Goal: Task Accomplishment & Management: Complete application form

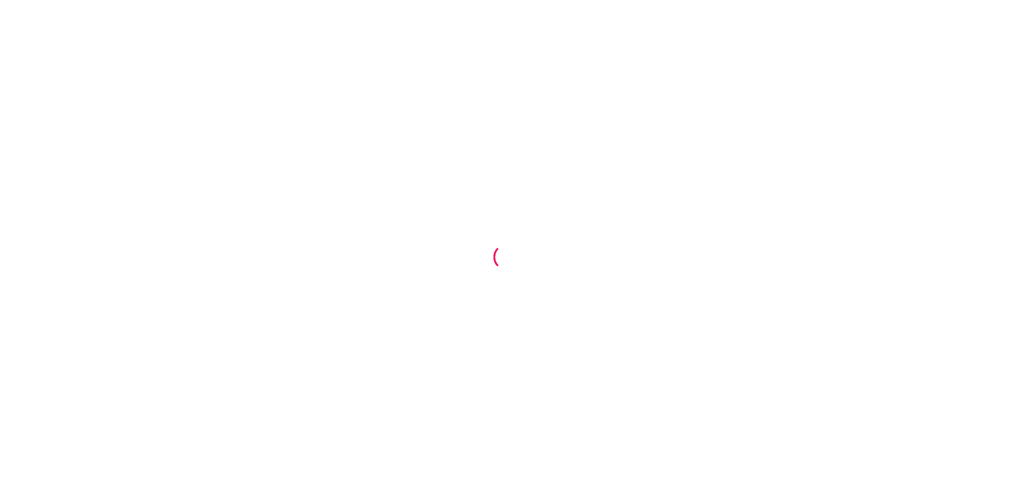
click at [257, 101] on div at bounding box center [510, 242] width 1021 height 485
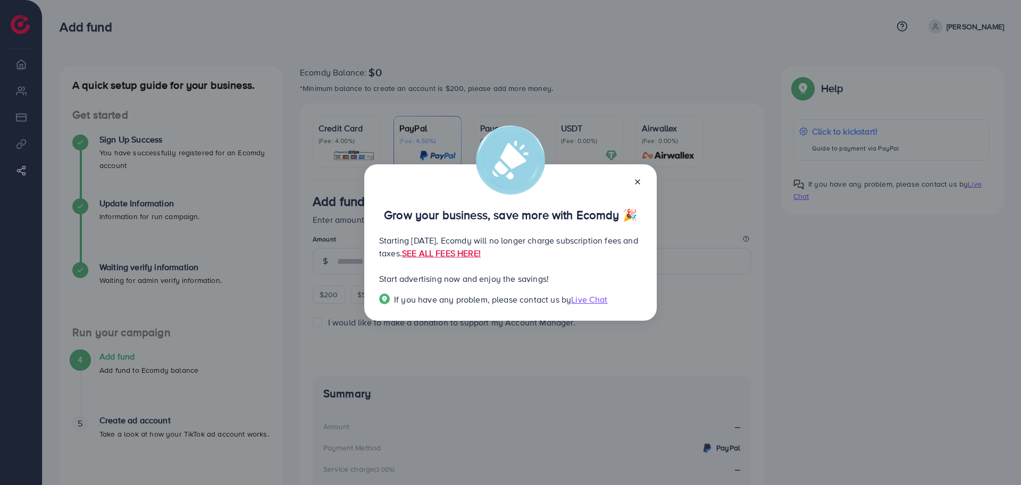
click at [635, 182] on icon at bounding box center [637, 182] width 9 height 9
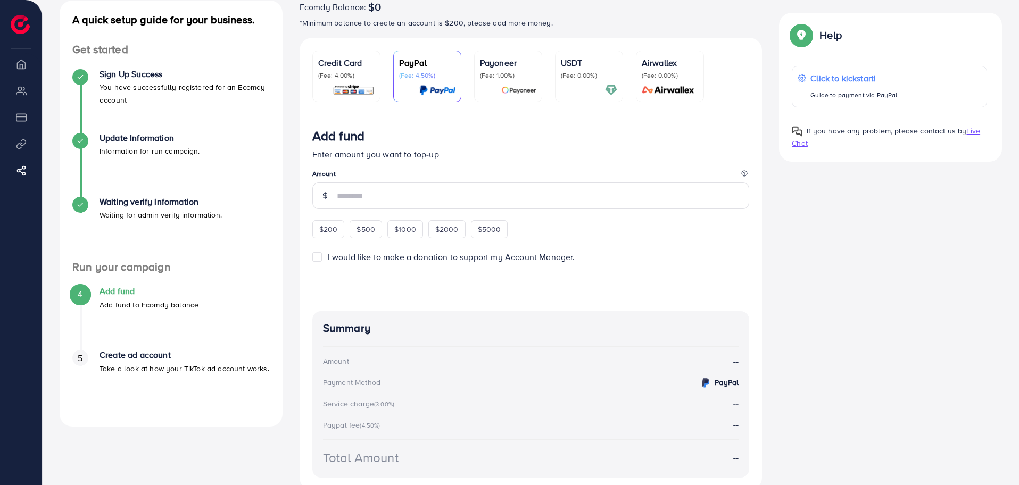
scroll to position [64, 0]
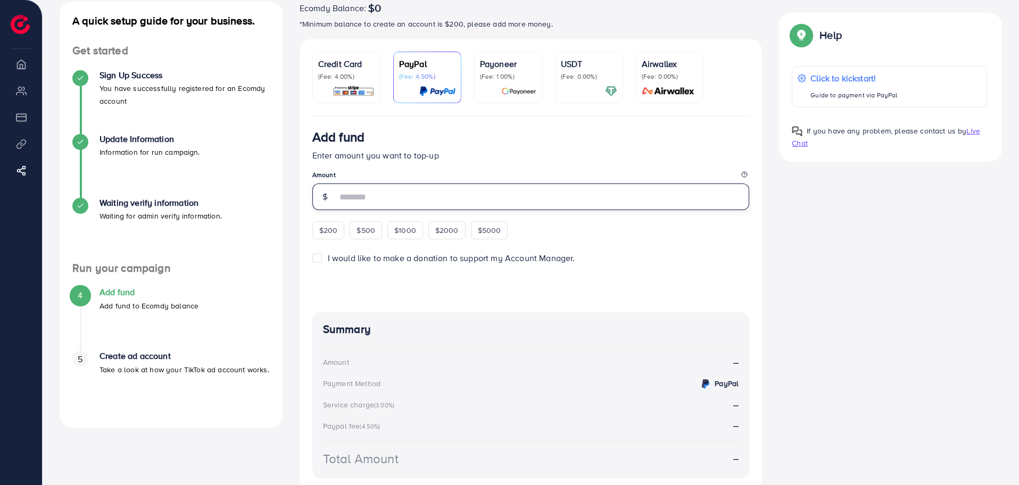
click at [422, 200] on input "number" at bounding box center [543, 196] width 413 height 27
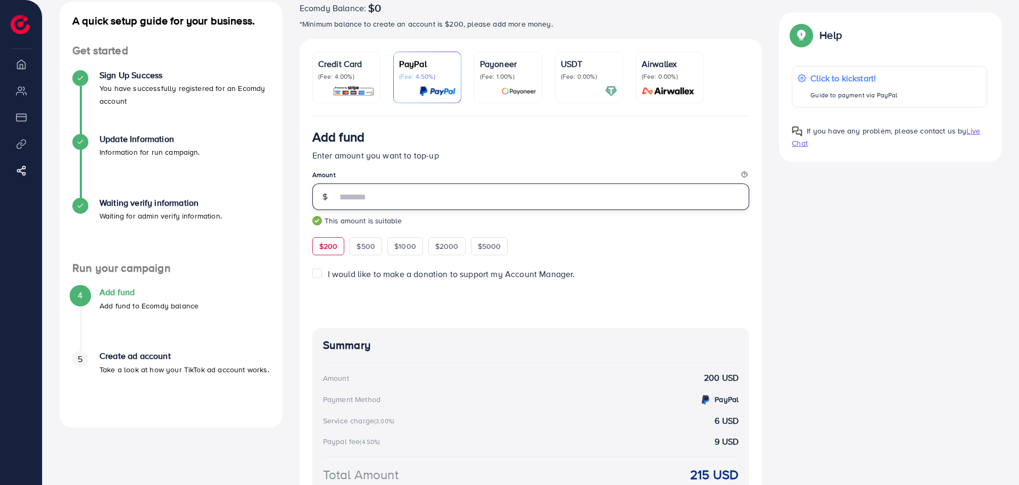
type input "***"
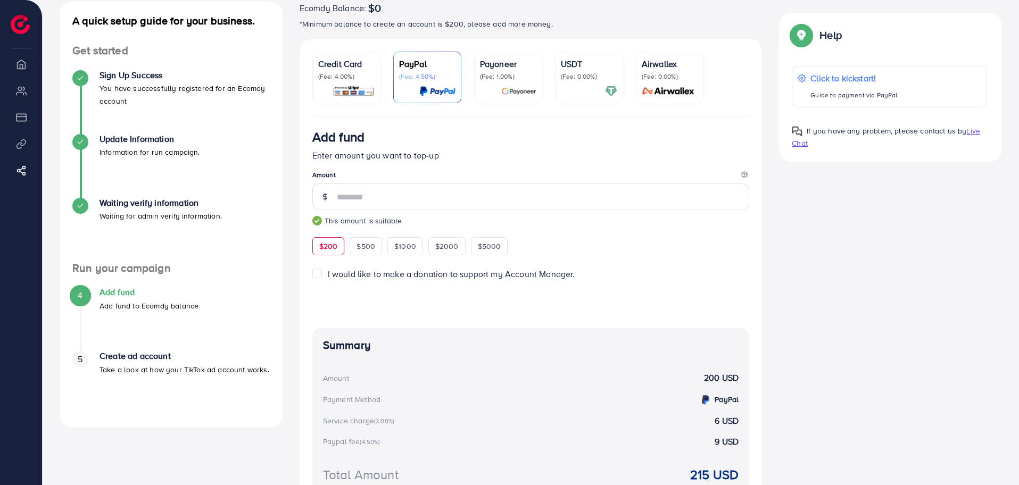
click at [428, 289] on div at bounding box center [530, 298] width 437 height 35
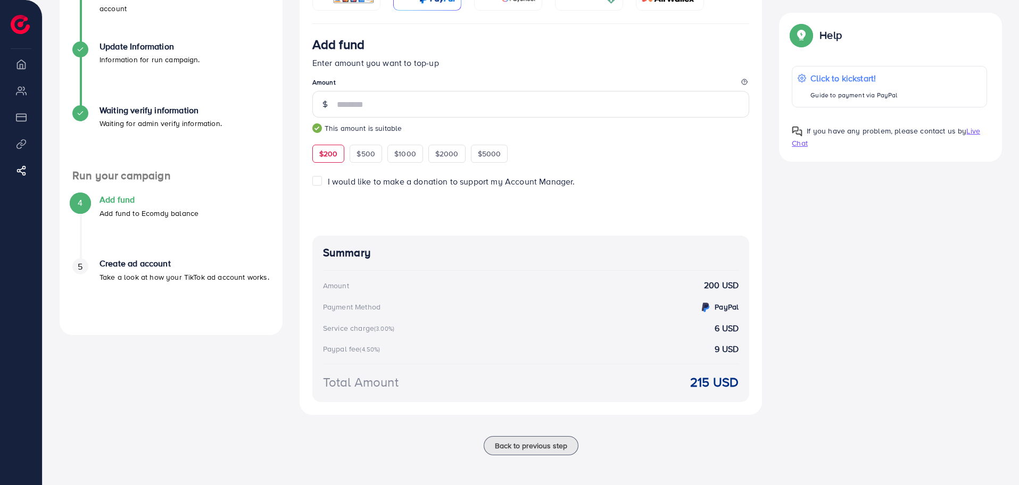
scroll to position [0, 0]
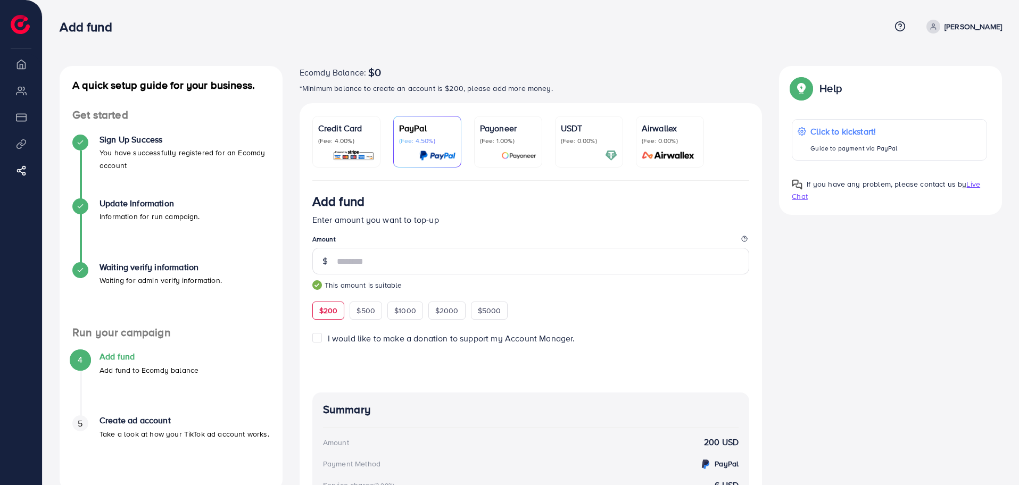
click at [581, 141] on p "(Fee: 0.00%)" at bounding box center [589, 141] width 56 height 9
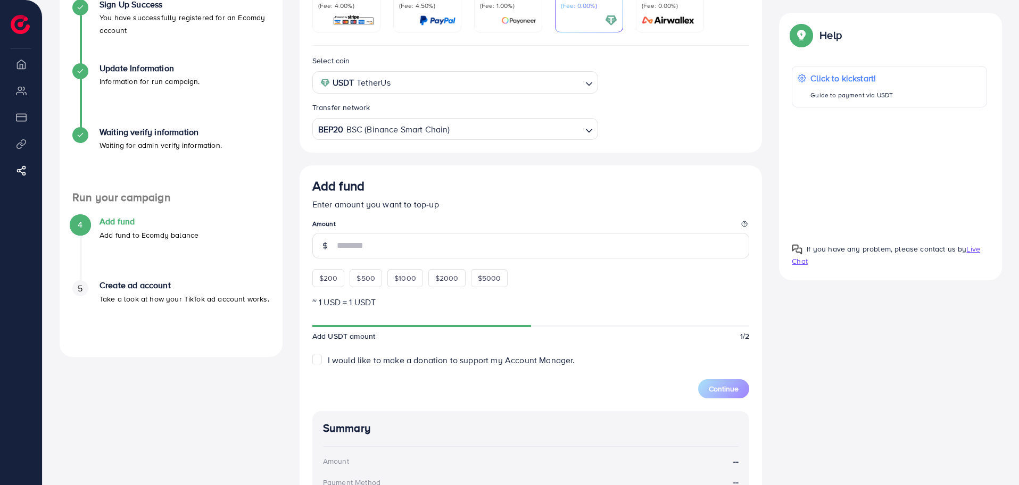
scroll to position [136, 0]
click at [428, 251] on input "number" at bounding box center [543, 245] width 413 height 26
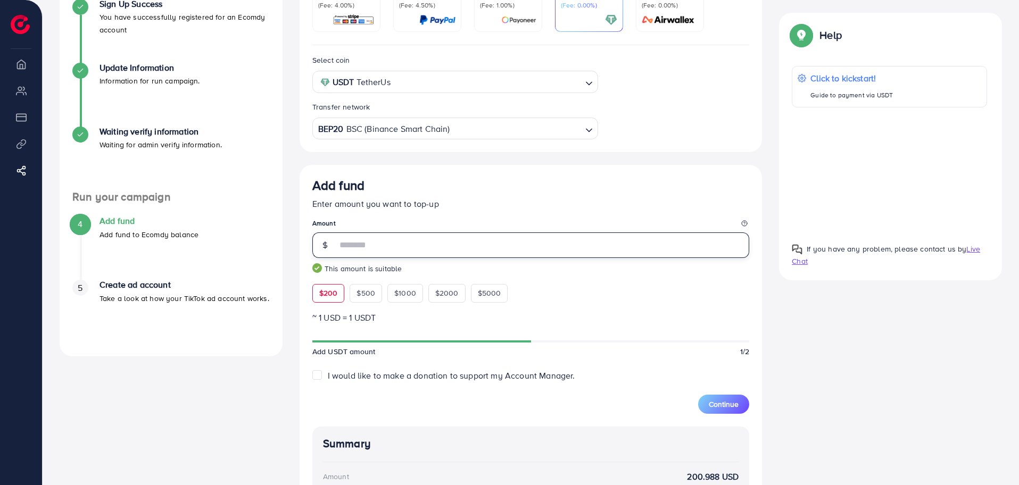
type input "***"
click at [615, 305] on form "Add fund Enter amount you want to top-up Amount *** This amount is suitable $20…" at bounding box center [530, 296] width 437 height 236
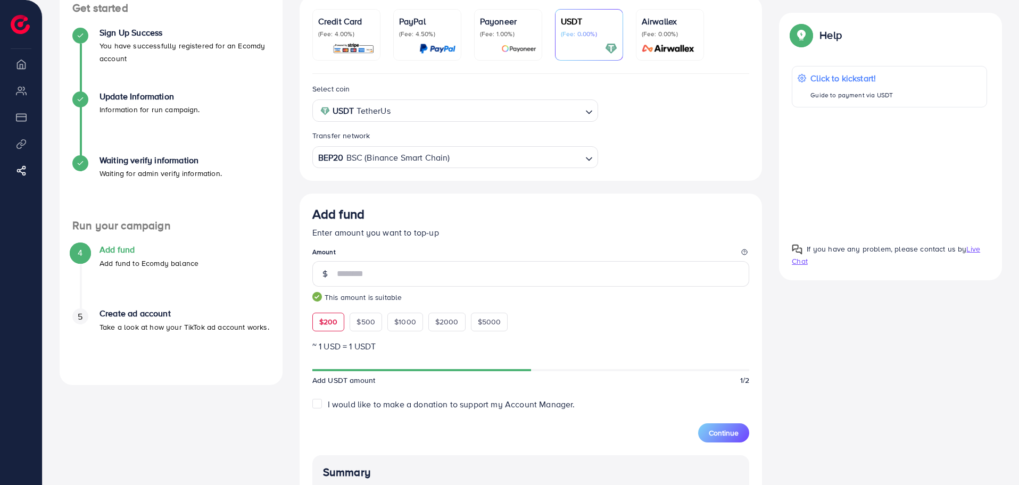
scroll to position [105, 0]
click at [461, 168] on input "Search for option" at bounding box center [449, 159] width 264 height 16
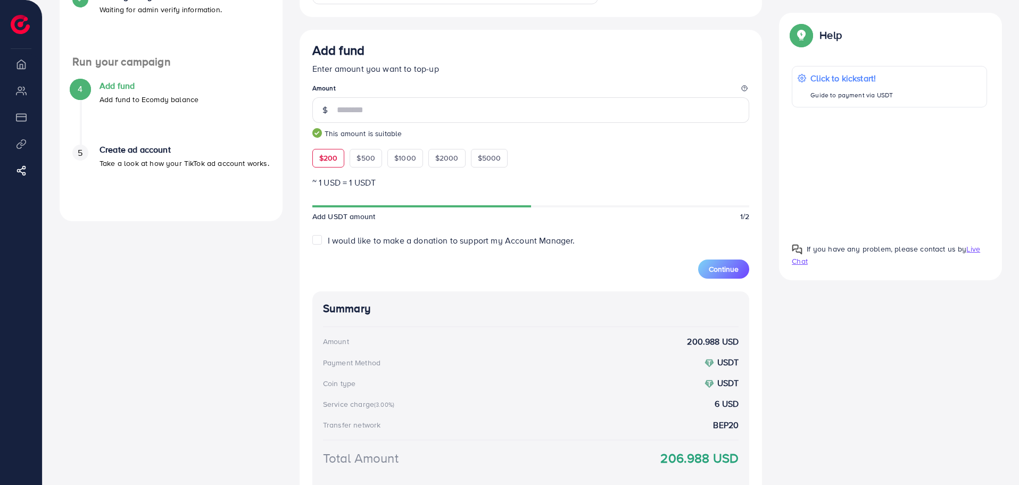
scroll to position [271, 0]
click at [728, 272] on span "Continue" at bounding box center [723, 268] width 30 height 11
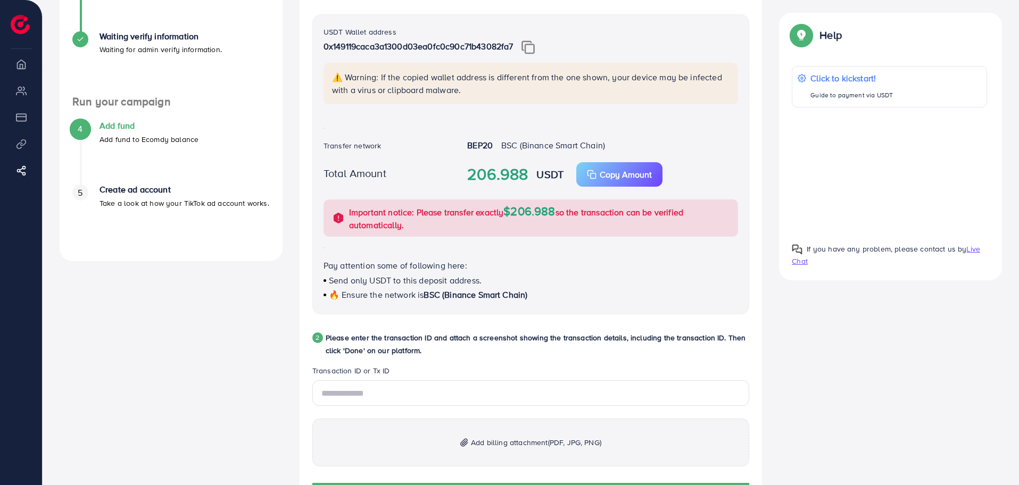
scroll to position [158, 0]
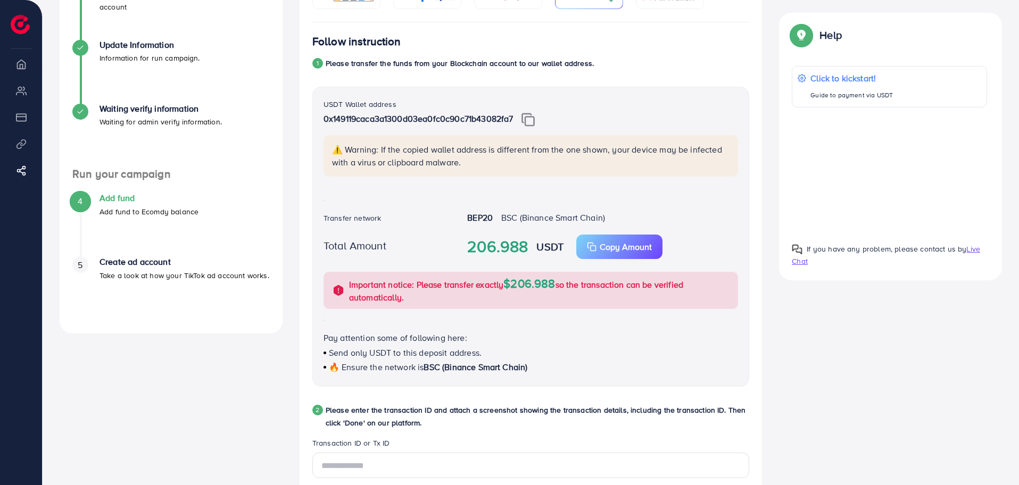
click at [534, 122] on img at bounding box center [527, 120] width 13 height 14
click at [531, 126] on img at bounding box center [527, 120] width 13 height 14
click at [535, 123] on img at bounding box center [527, 120] width 13 height 14
click at [530, 119] on img at bounding box center [527, 120] width 13 height 14
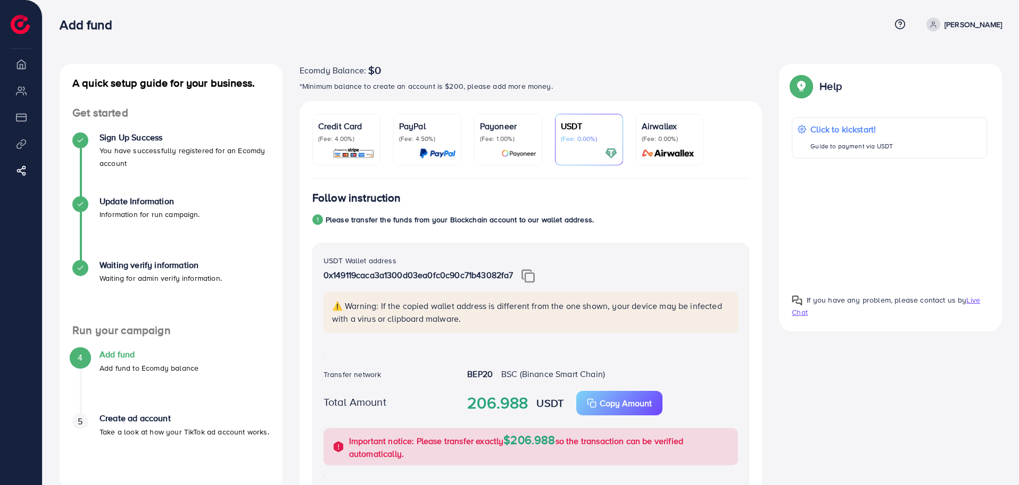
scroll to position [0, 0]
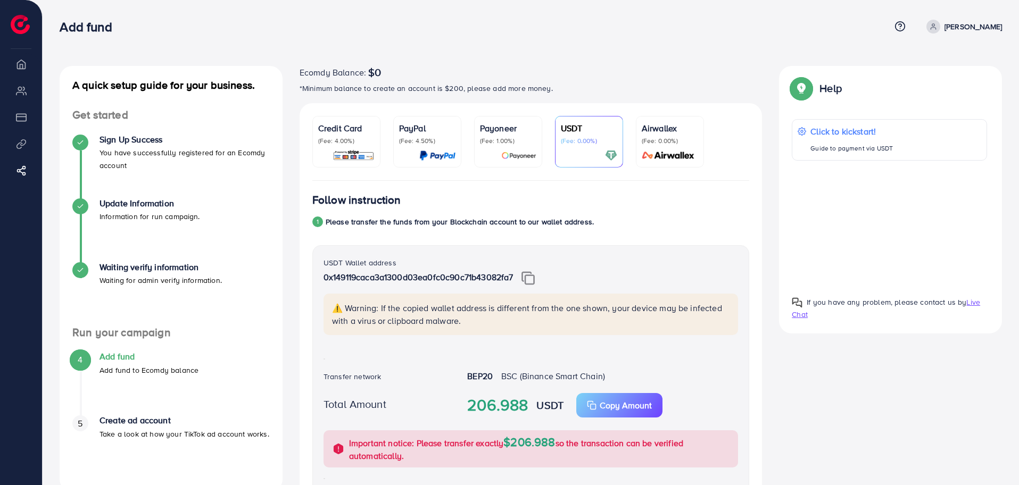
click at [595, 135] on div "USDT (Fee: 0.00%)" at bounding box center [589, 133] width 56 height 23
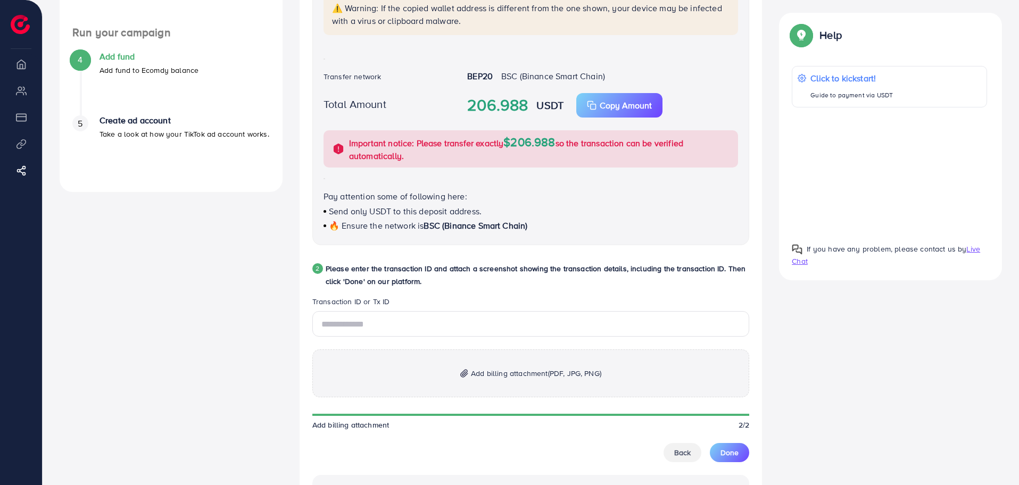
scroll to position [301, 0]
click at [427, 326] on input "text" at bounding box center [530, 324] width 437 height 26
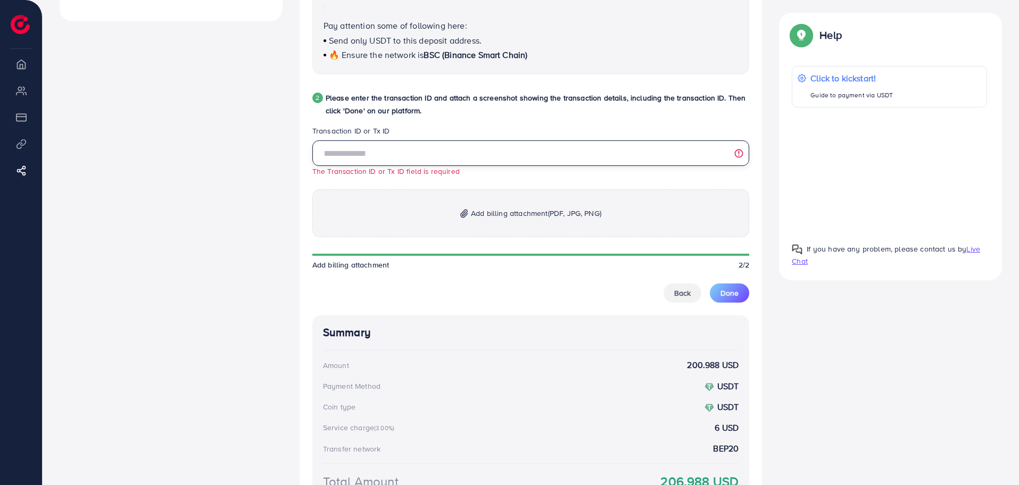
scroll to position [294, 0]
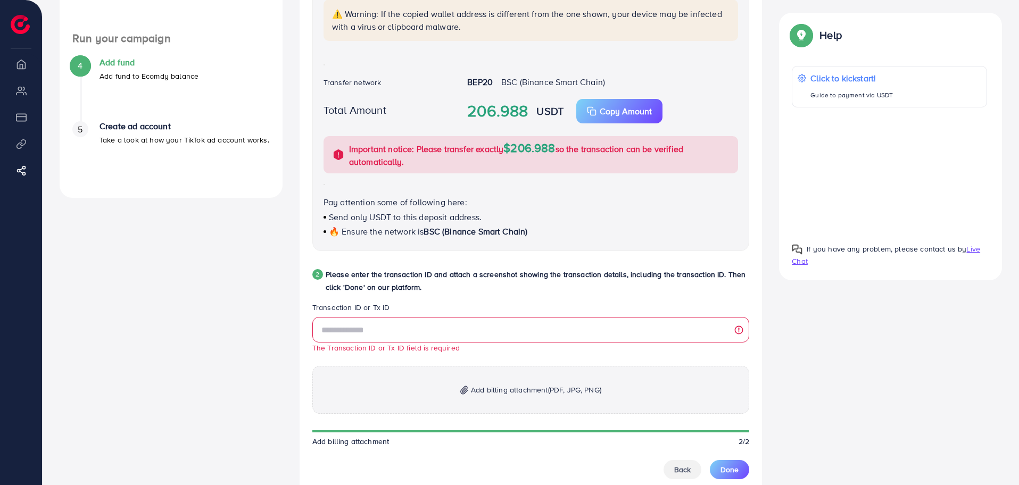
click at [515, 402] on p "Add billing attachment (PDF, JPG, PNG)" at bounding box center [530, 390] width 437 height 48
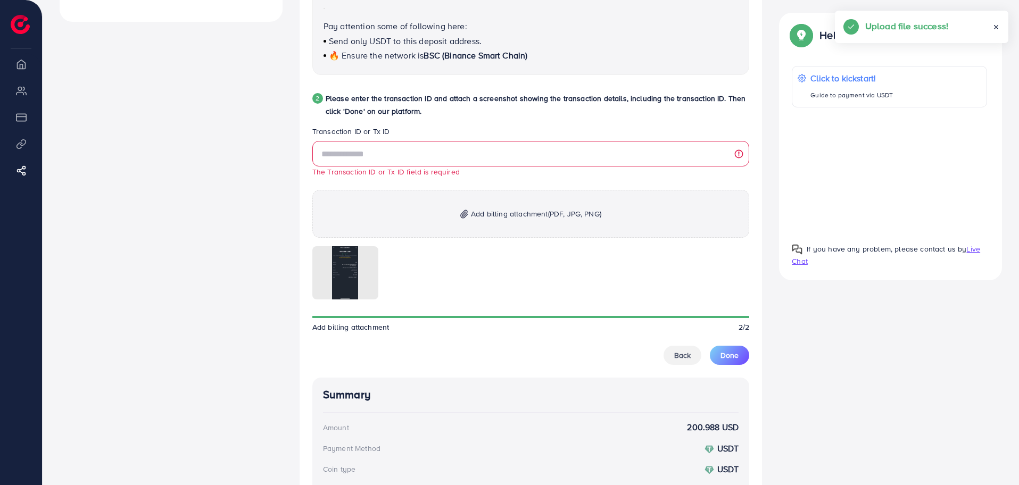
scroll to position [474, 0]
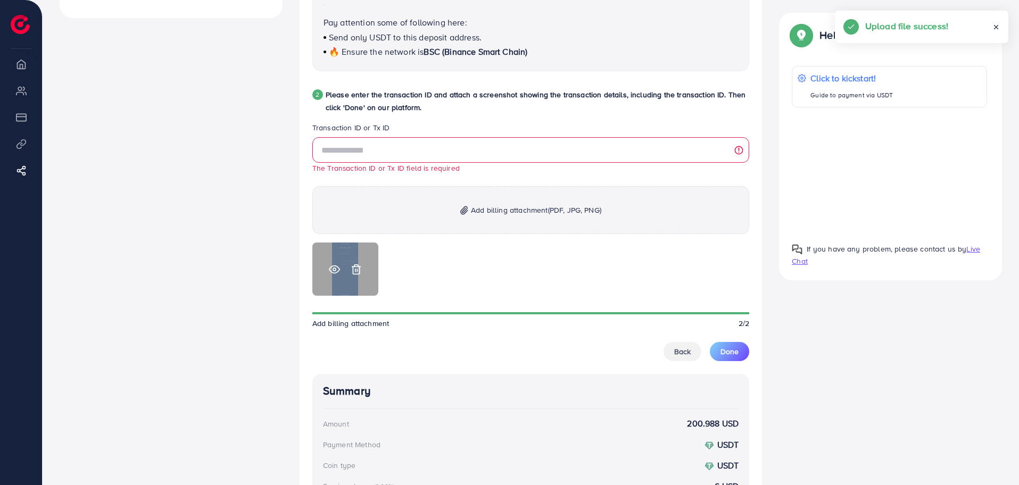
drag, startPoint x: 347, startPoint y: 265, endPoint x: 333, endPoint y: 265, distance: 13.8
click at [333, 265] on div at bounding box center [345, 269] width 66 height 53
click at [333, 271] on circle at bounding box center [334, 269] width 3 height 3
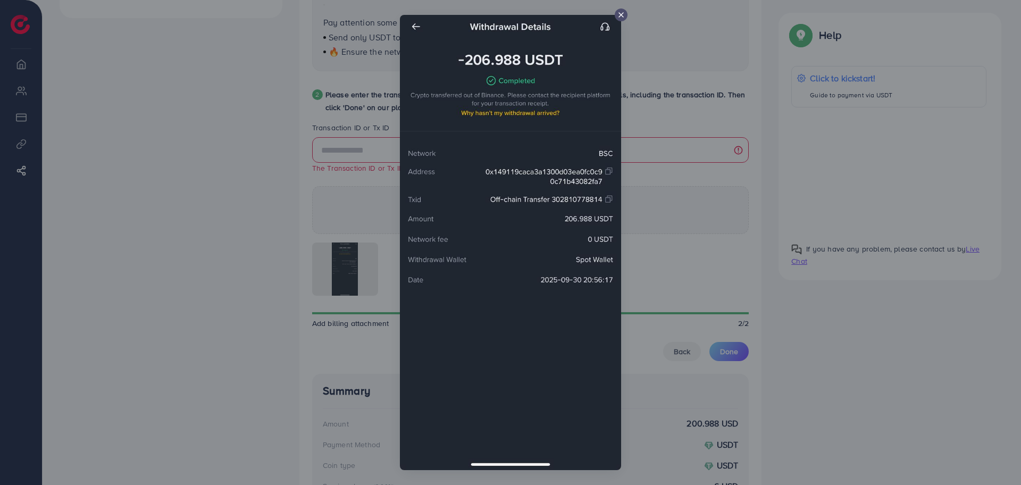
click at [255, 266] on div at bounding box center [510, 242] width 1021 height 485
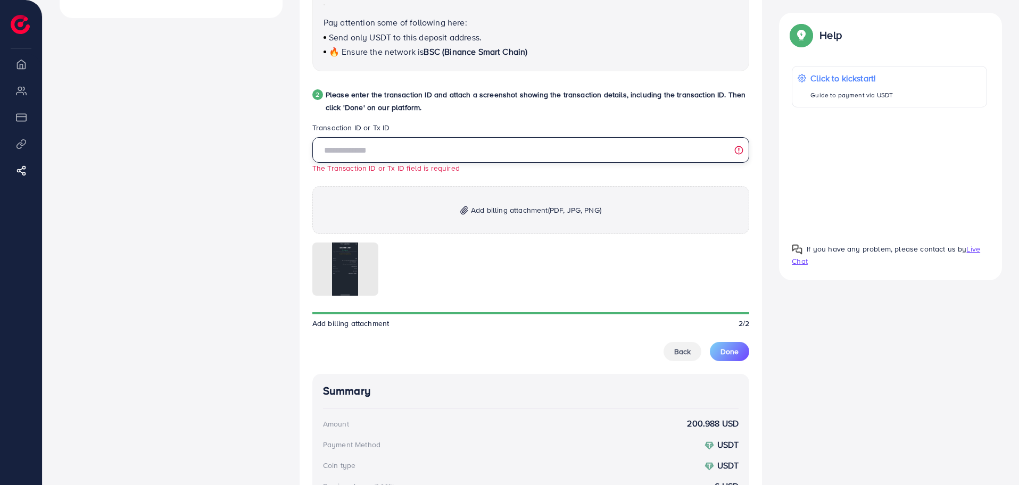
click at [379, 148] on input "text" at bounding box center [530, 150] width 437 height 26
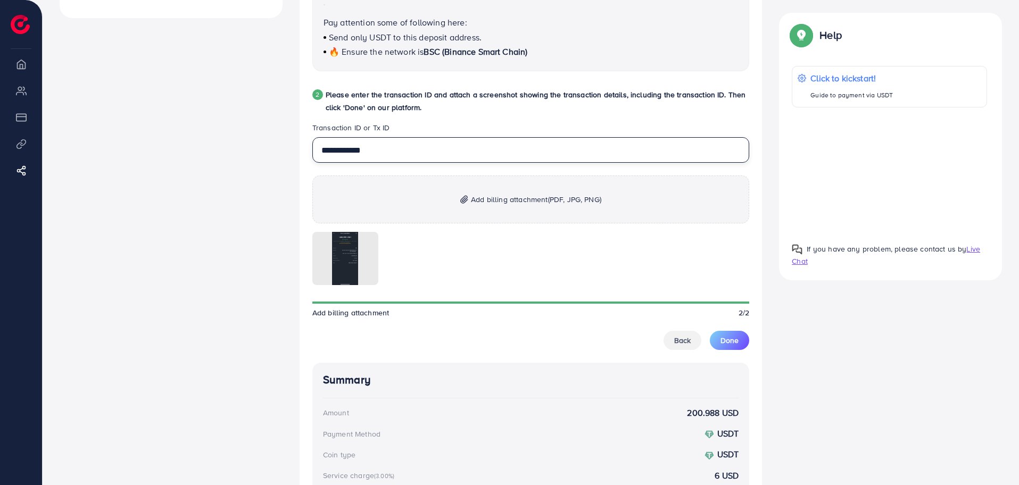
type input "**********"
click at [740, 345] on button "Done" at bounding box center [729, 340] width 39 height 19
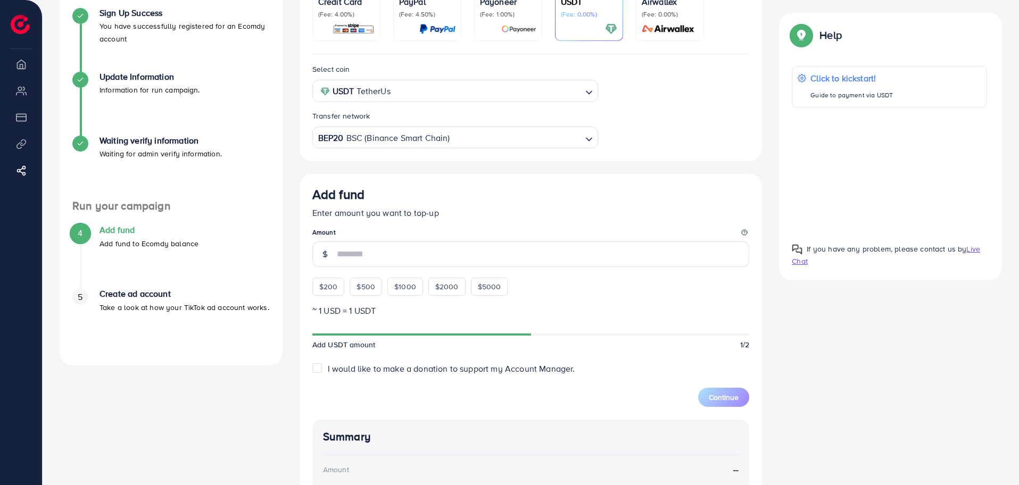
scroll to position [197, 0]
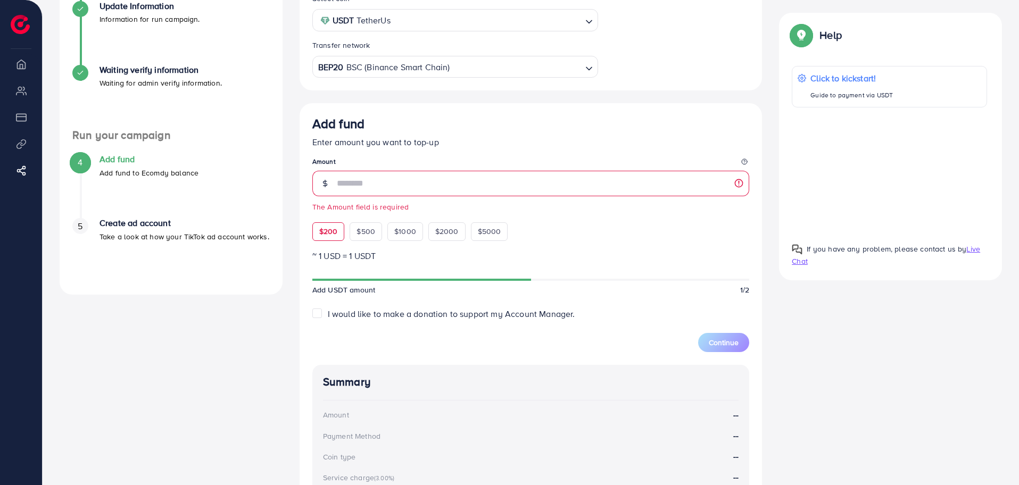
click at [331, 221] on div "$200 $500 $1000 $2000 $5000" at bounding box center [421, 228] width 218 height 23
click at [328, 235] on span "$200" at bounding box center [328, 231] width 19 height 11
type input "***"
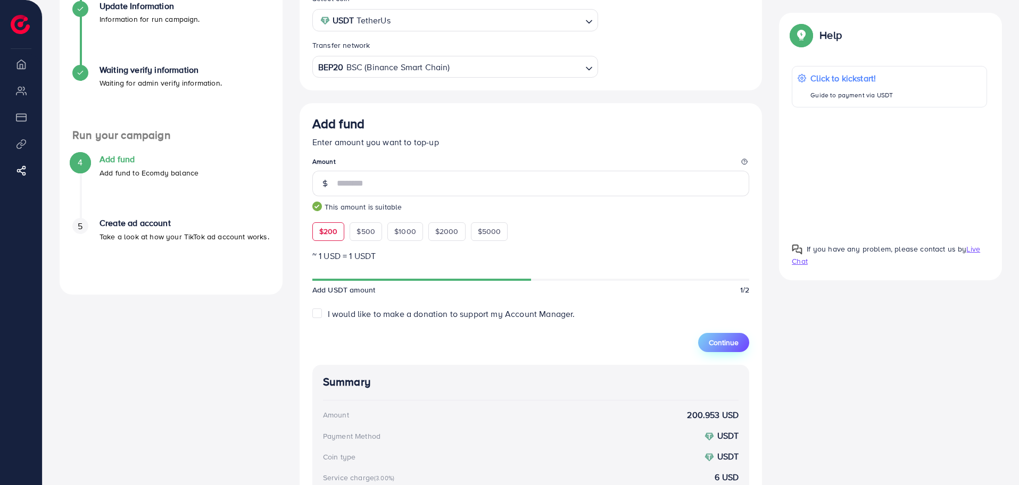
click at [732, 352] on button "Continue" at bounding box center [723, 342] width 51 height 19
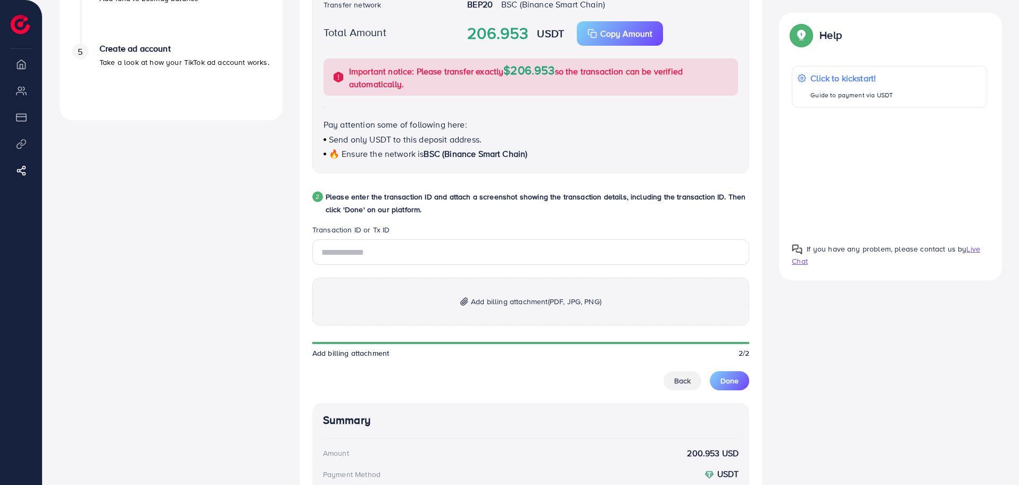
scroll to position [378, 0]
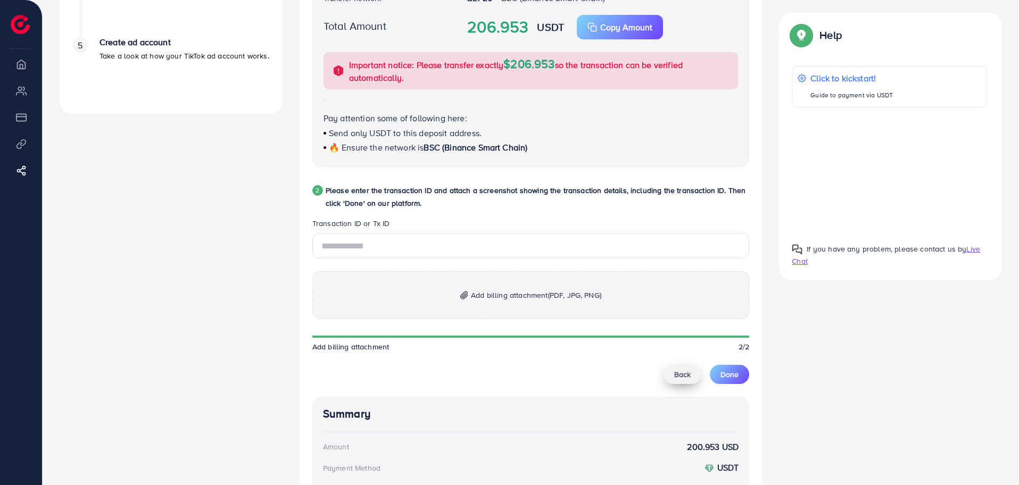
click at [679, 376] on span "Back" at bounding box center [682, 374] width 16 height 11
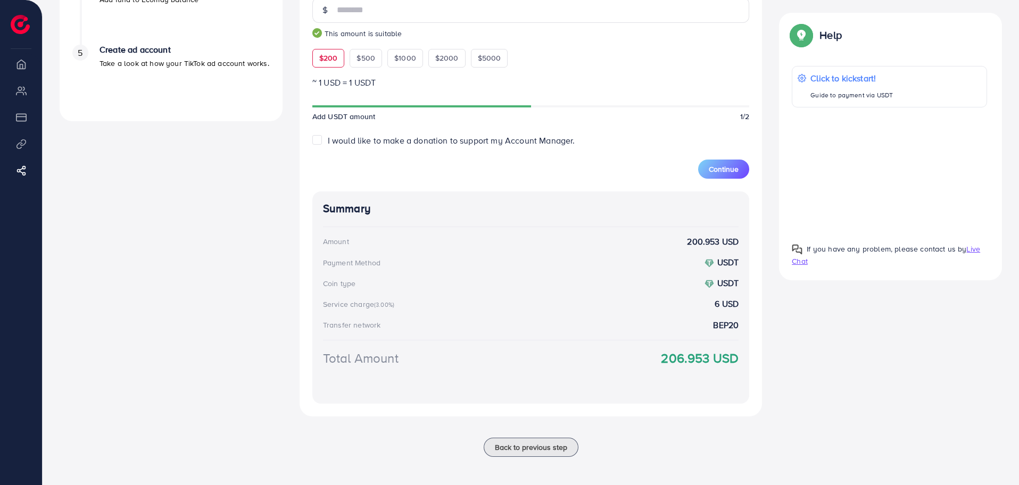
scroll to position [134, 0]
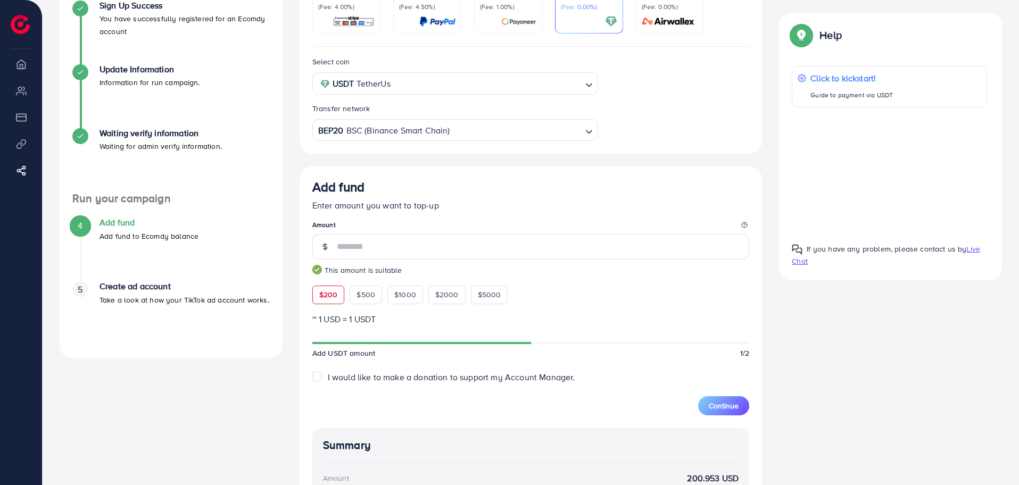
drag, startPoint x: 405, startPoint y: 244, endPoint x: 263, endPoint y: 258, distance: 142.7
click at [263, 258] on div "A quick setup guide for your business. Get started Sign Up Success You have suc…" at bounding box center [530, 319] width 959 height 774
click at [280, 414] on div "A quick setup guide for your business. Get started Sign Up Success You have suc…" at bounding box center [171, 319] width 240 height 774
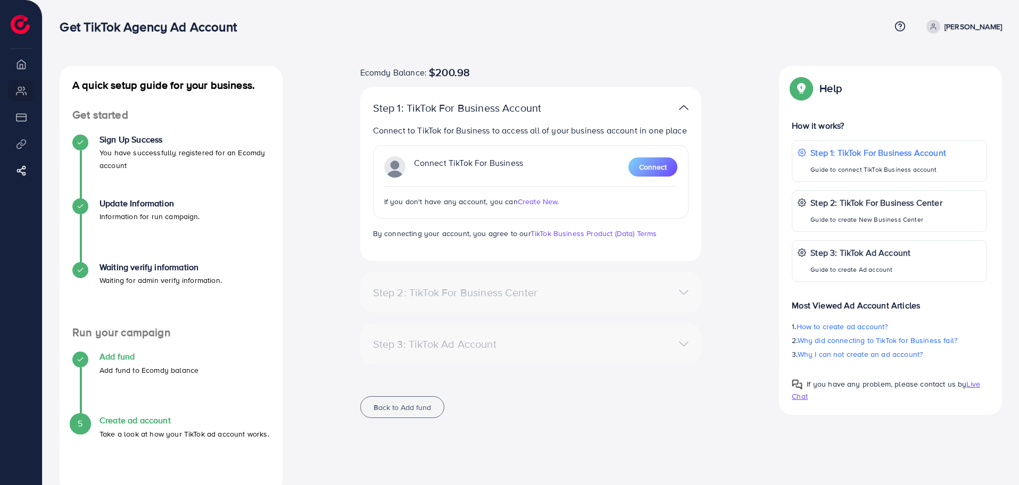
click at [88, 358] on div at bounding box center [80, 360] width 16 height 16
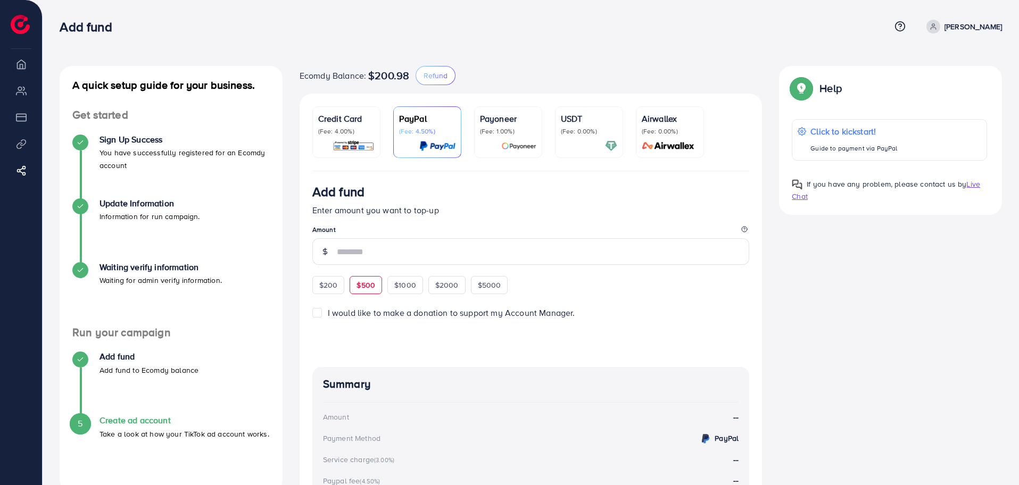
click at [369, 286] on span "$500" at bounding box center [365, 285] width 19 height 11
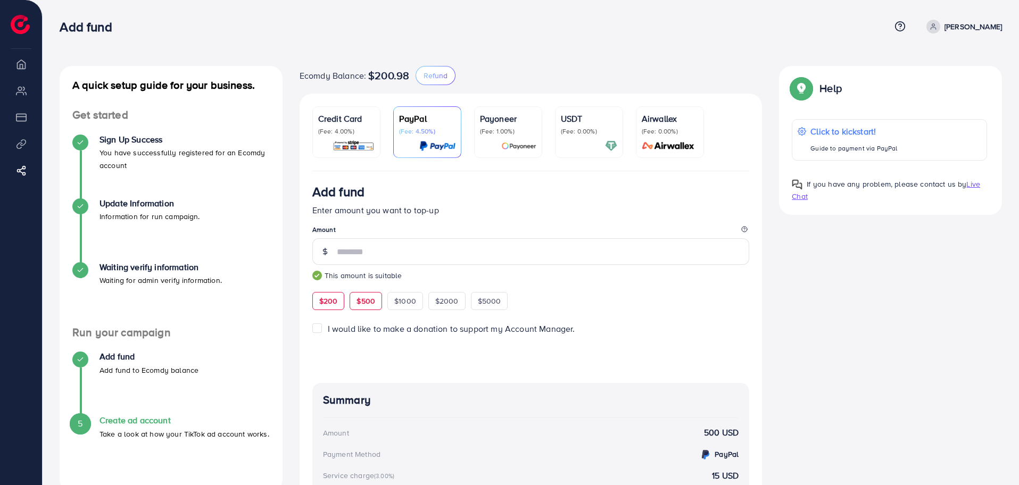
click at [334, 300] on span "$200" at bounding box center [328, 301] width 19 height 11
type input "***"
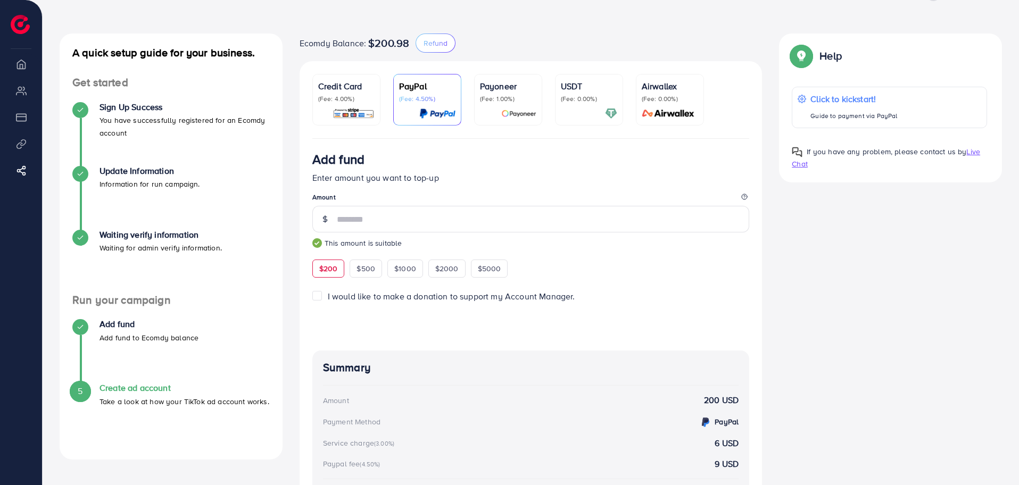
click at [586, 107] on div at bounding box center [589, 113] width 56 height 12
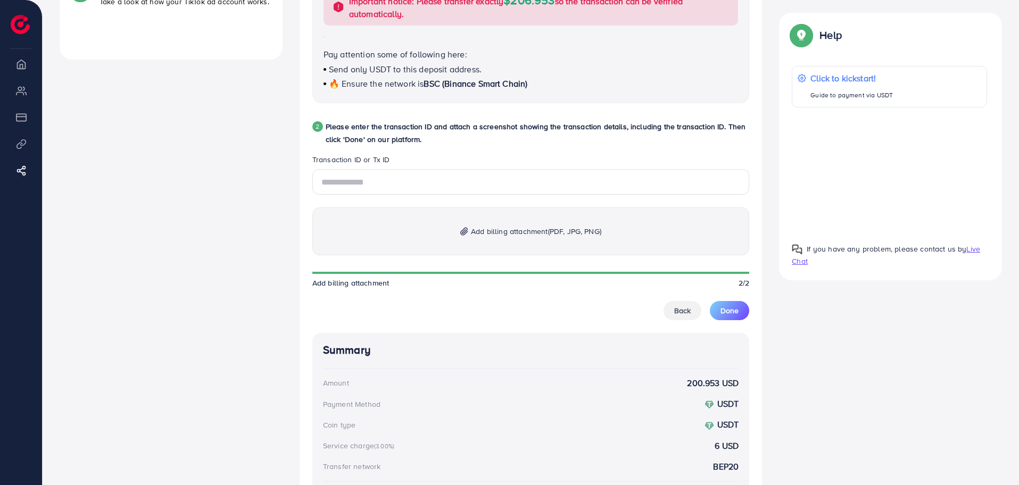
scroll to position [431, 0]
click at [507, 229] on span "Add billing attachment (PDF, JPG, PNG)" at bounding box center [536, 232] width 130 height 13
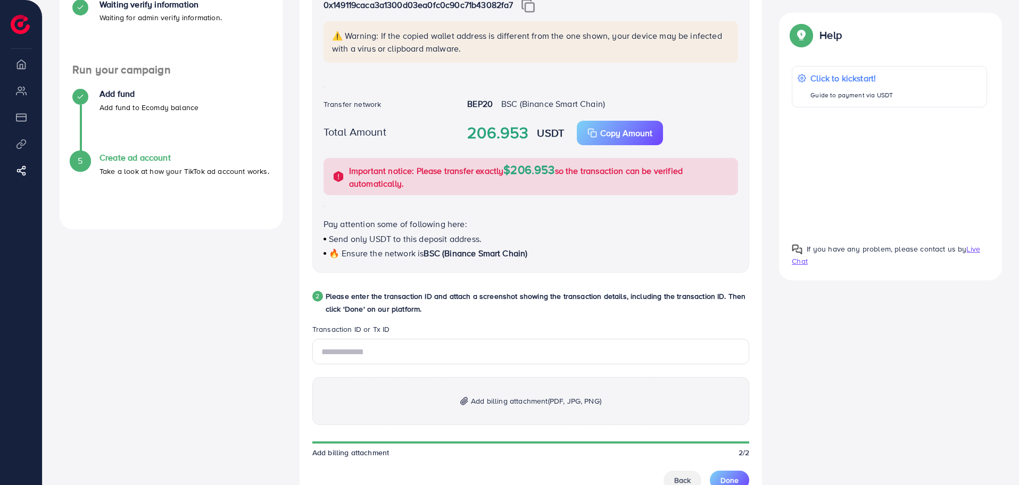
scroll to position [220, 0]
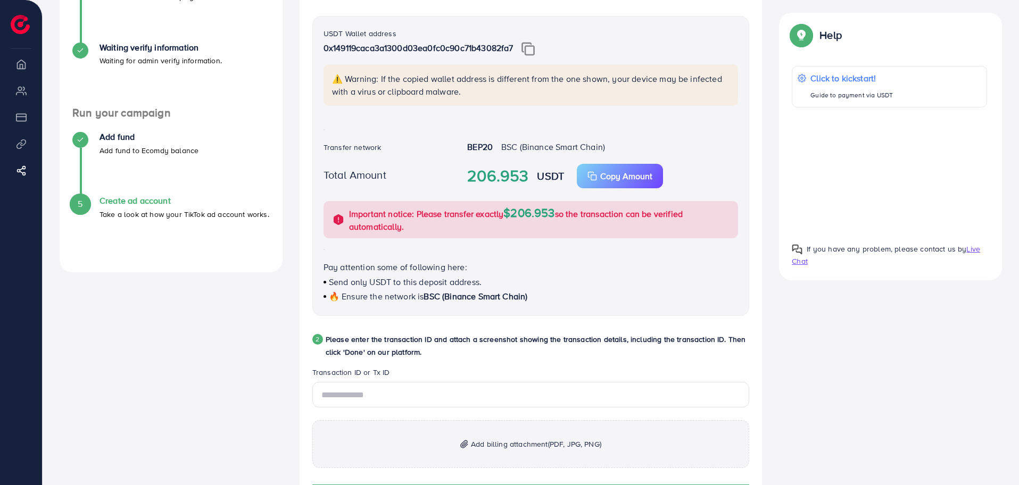
click at [85, 206] on div "5" at bounding box center [80, 204] width 16 height 16
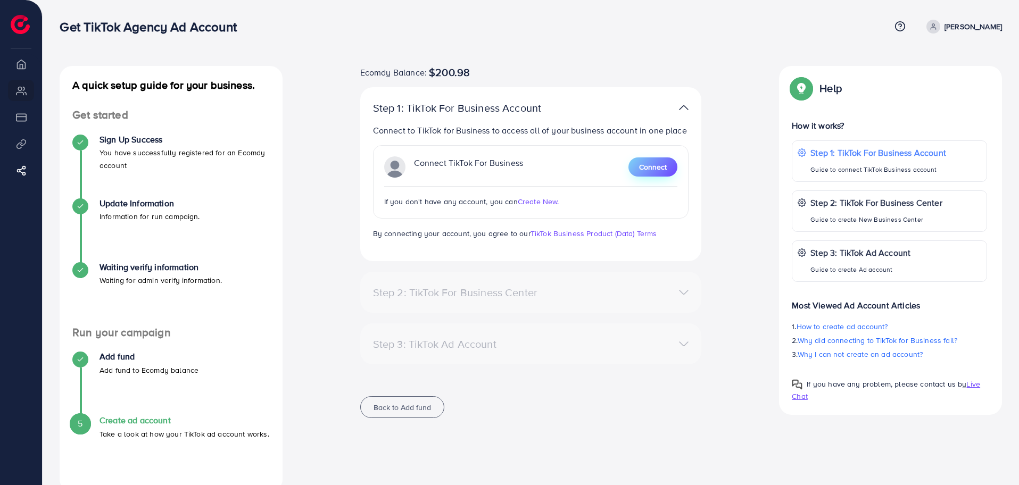
click at [660, 170] on span "Connect" at bounding box center [653, 167] width 28 height 11
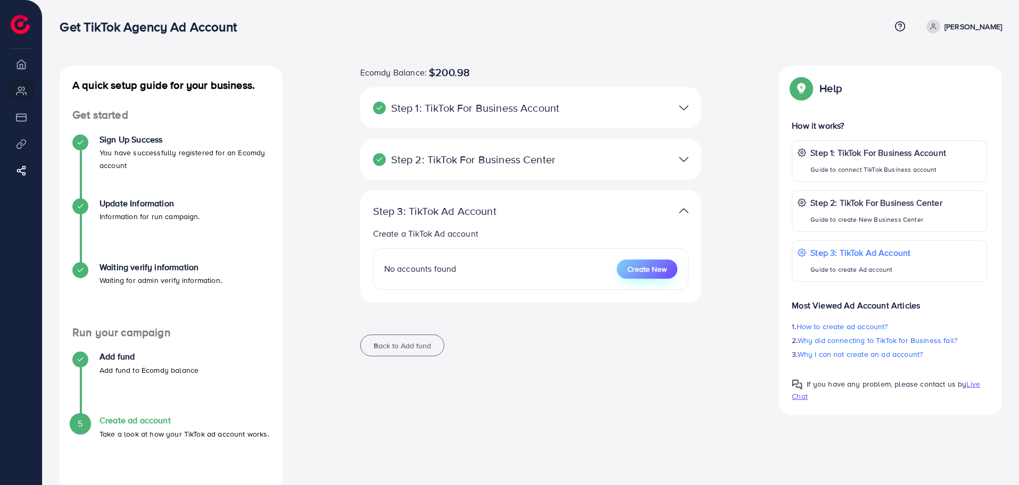
click at [656, 268] on span "Create New" at bounding box center [646, 269] width 39 height 11
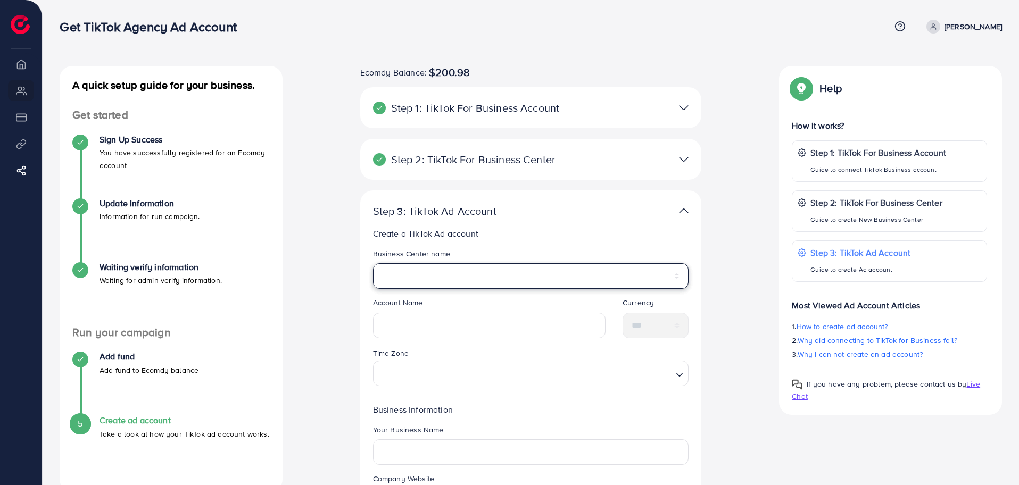
click at [502, 277] on select "********" at bounding box center [531, 276] width 316 height 26
select select "**********"
click at [373, 263] on select "********" at bounding box center [531, 276] width 316 height 26
click at [434, 337] on input "text" at bounding box center [489, 326] width 232 height 26
type input "**********"
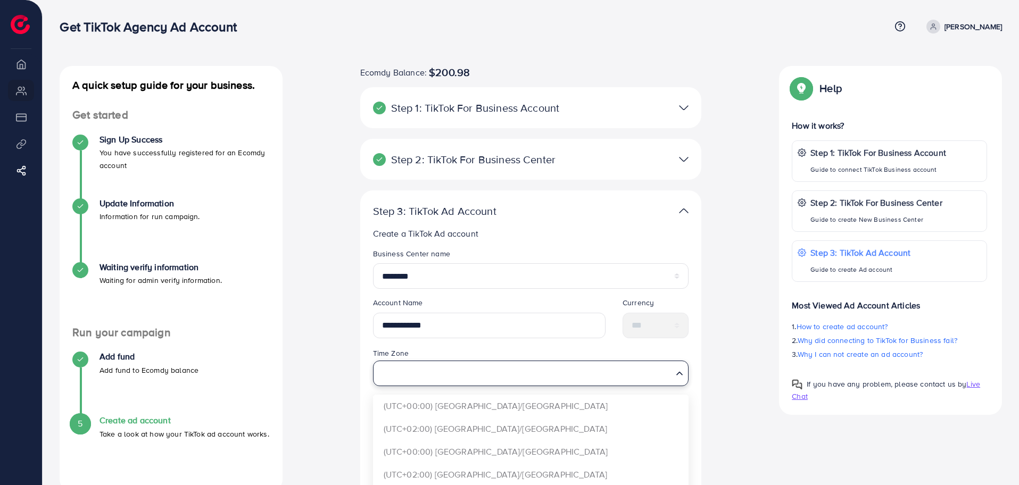
click at [464, 370] on input "Search for option" at bounding box center [525, 374] width 294 height 20
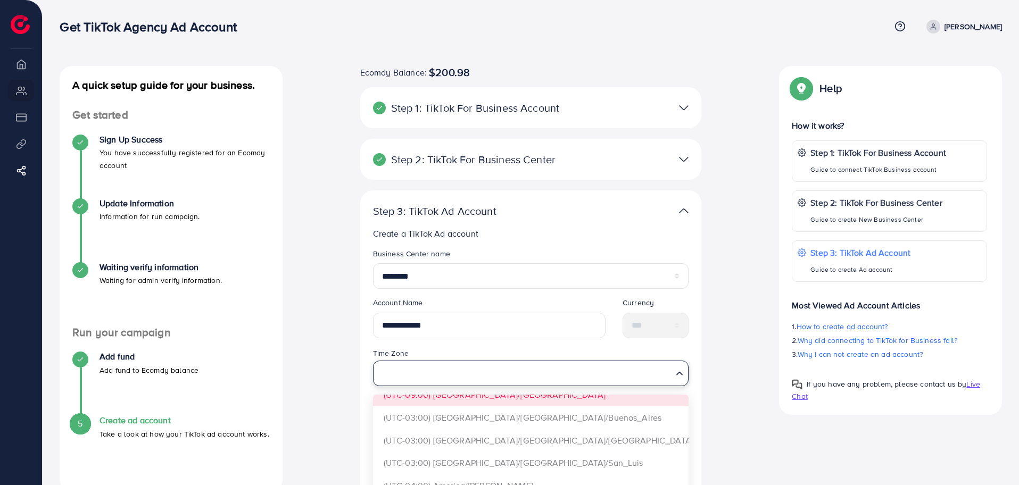
scroll to position [160, 0]
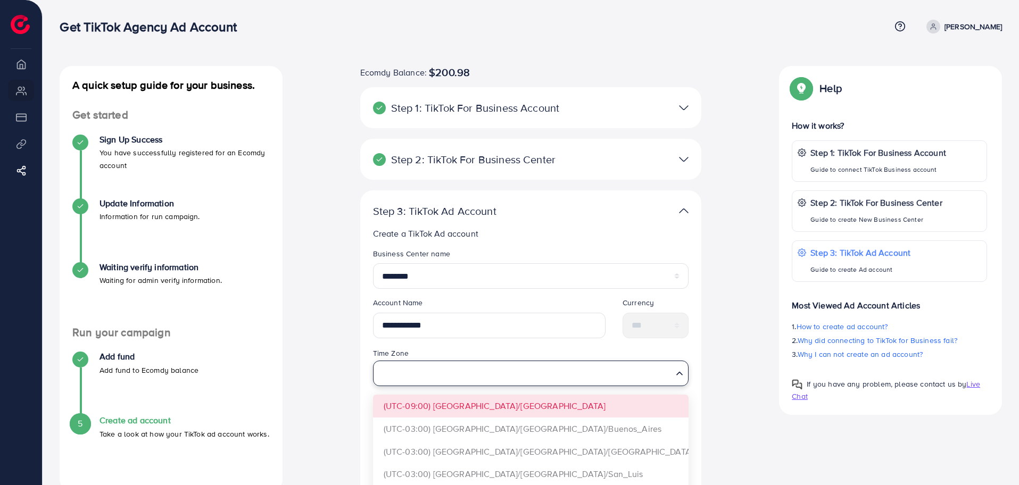
click at [491, 371] on input "Search for option" at bounding box center [525, 374] width 294 height 20
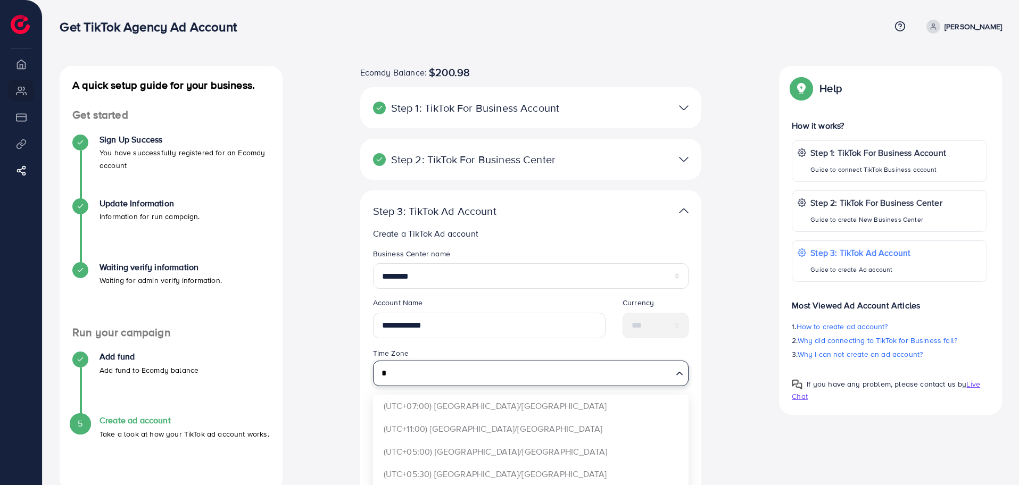
scroll to position [0, 0]
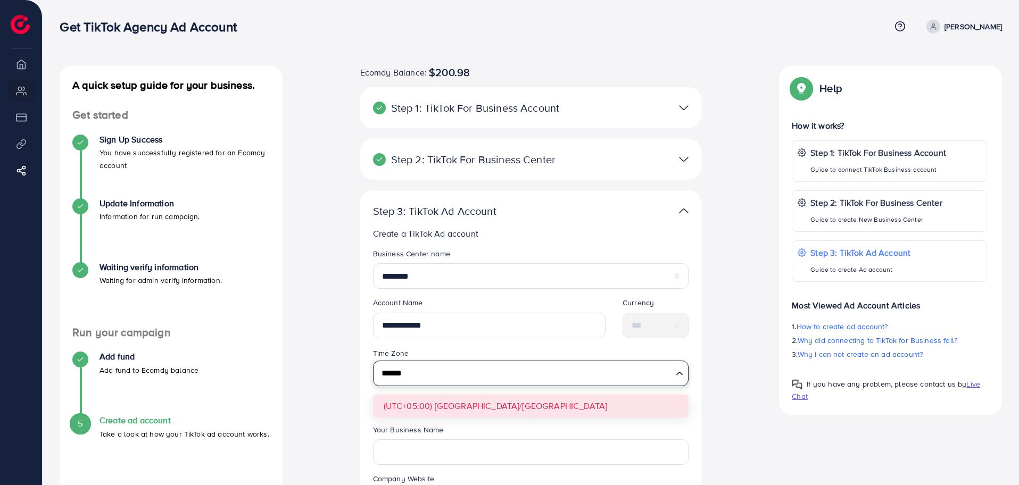
type input "******"
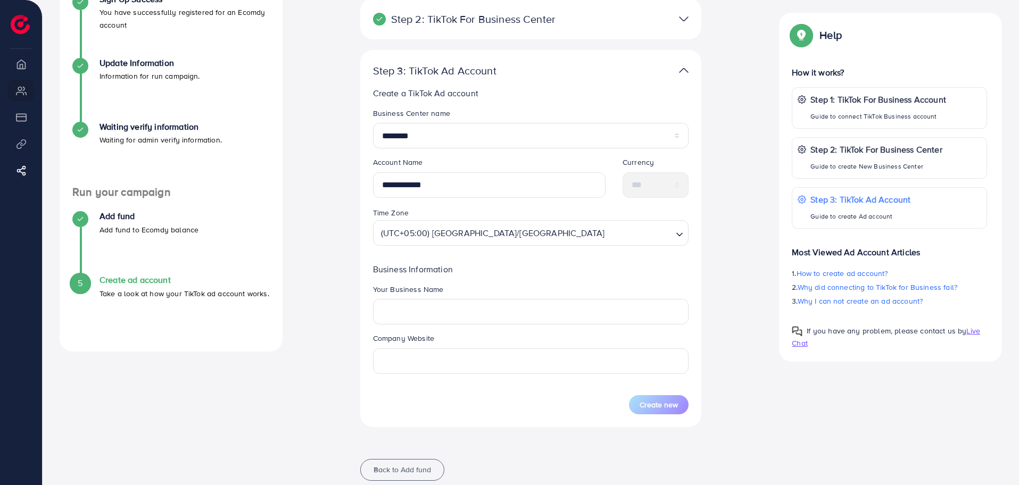
scroll to position [141, 0]
click at [480, 311] on input "text" at bounding box center [531, 311] width 316 height 26
type input "**********"
click at [471, 356] on input "text" at bounding box center [531, 361] width 316 height 26
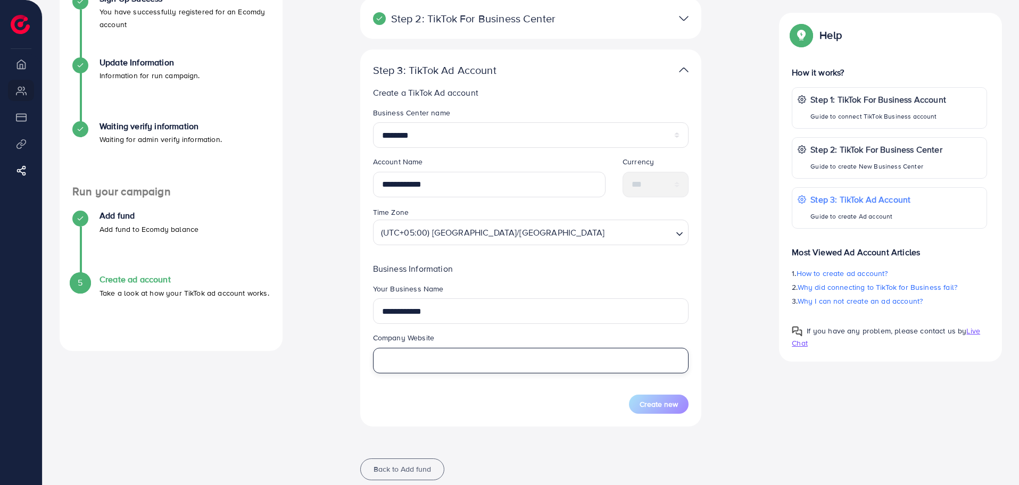
click at [471, 356] on input "text" at bounding box center [531, 361] width 316 height 26
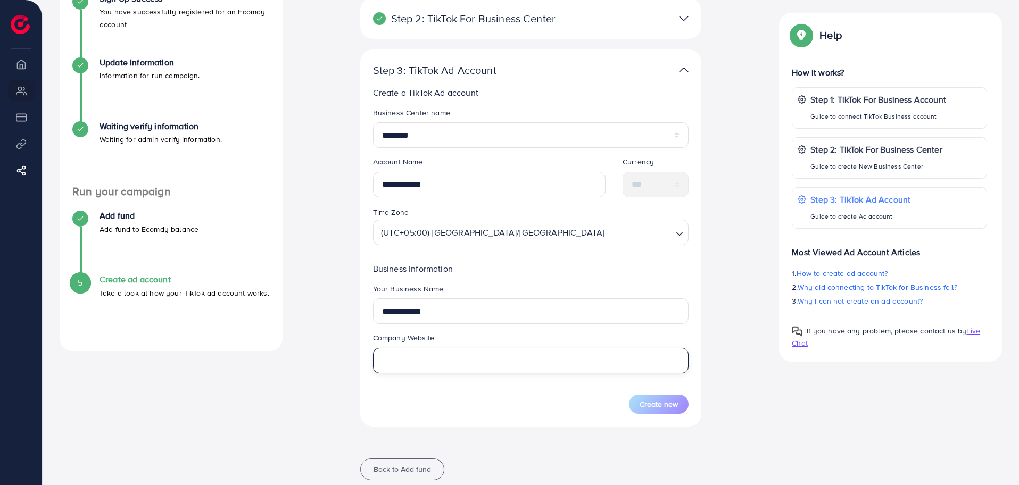
click at [471, 356] on input "text" at bounding box center [531, 361] width 316 height 26
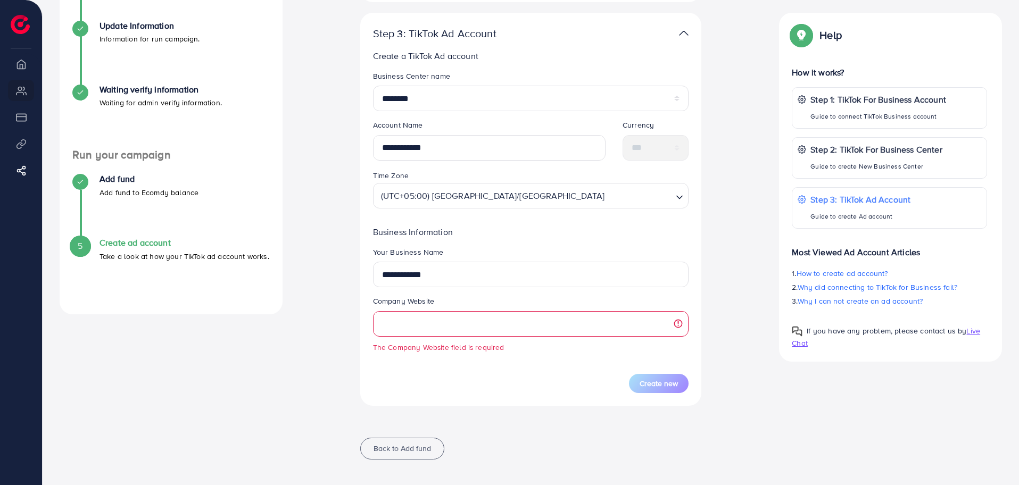
scroll to position [182, 0]
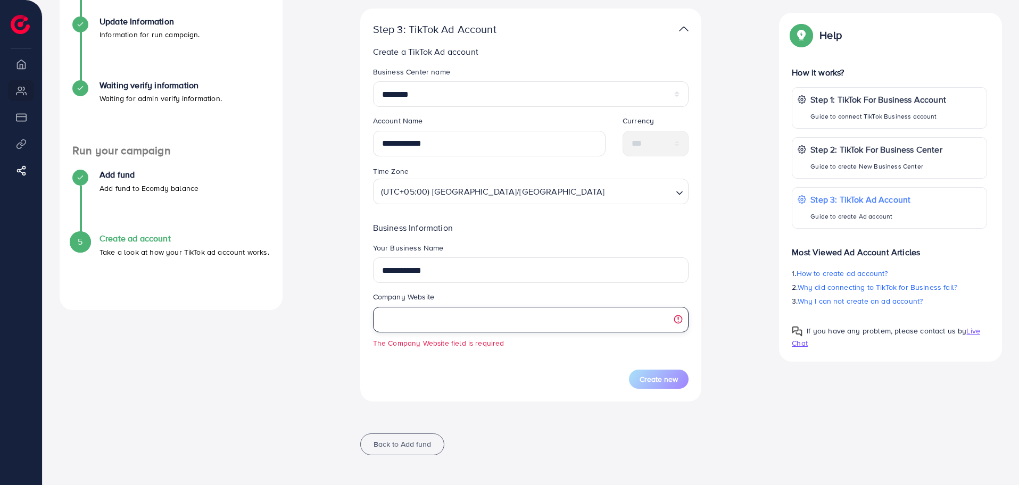
click at [432, 324] on input "text" at bounding box center [531, 320] width 316 height 26
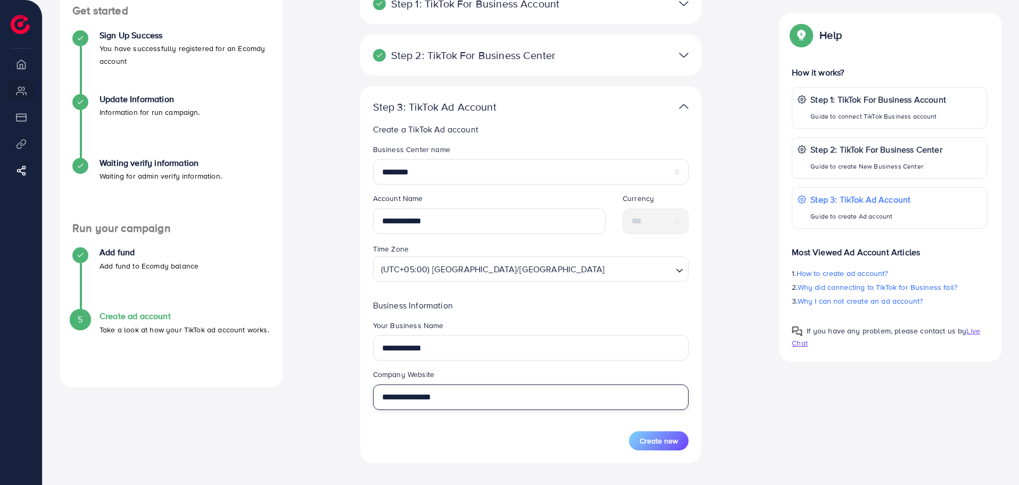
scroll to position [100, 0]
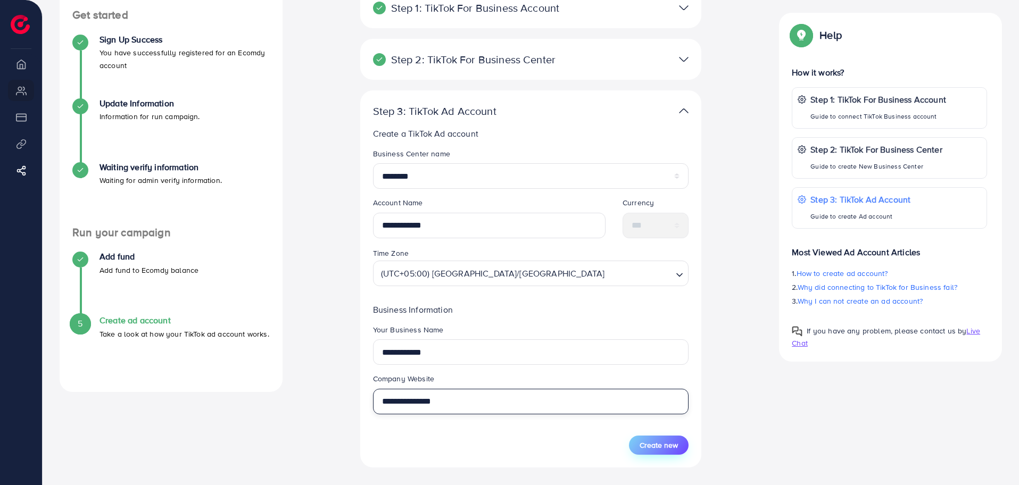
type input "**********"
click at [661, 453] on button "Create new" at bounding box center [659, 445] width 60 height 19
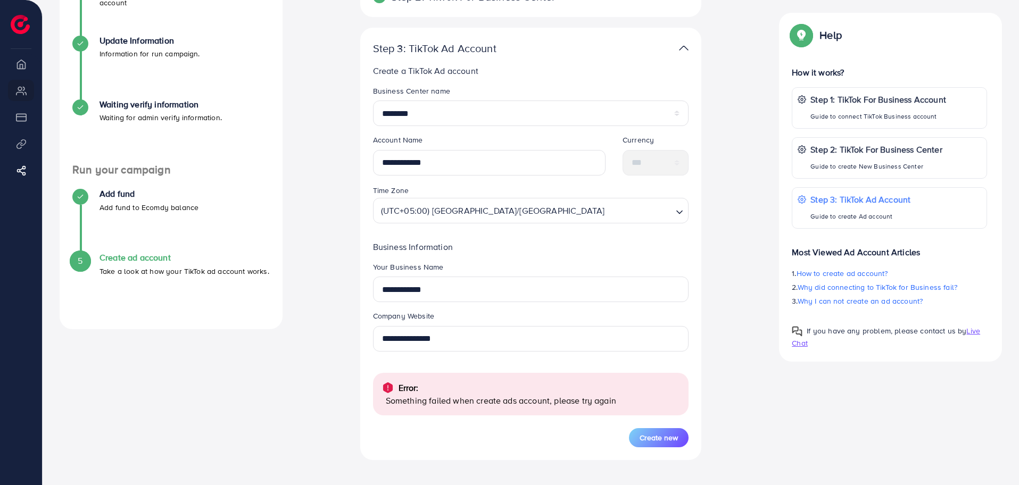
scroll to position [162, 0]
click at [657, 445] on button "Create new" at bounding box center [659, 438] width 60 height 19
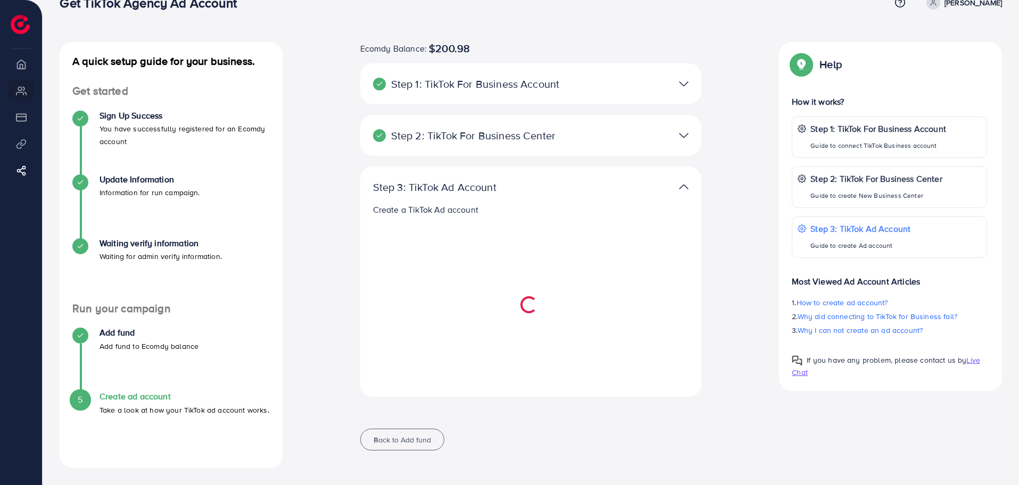
select select
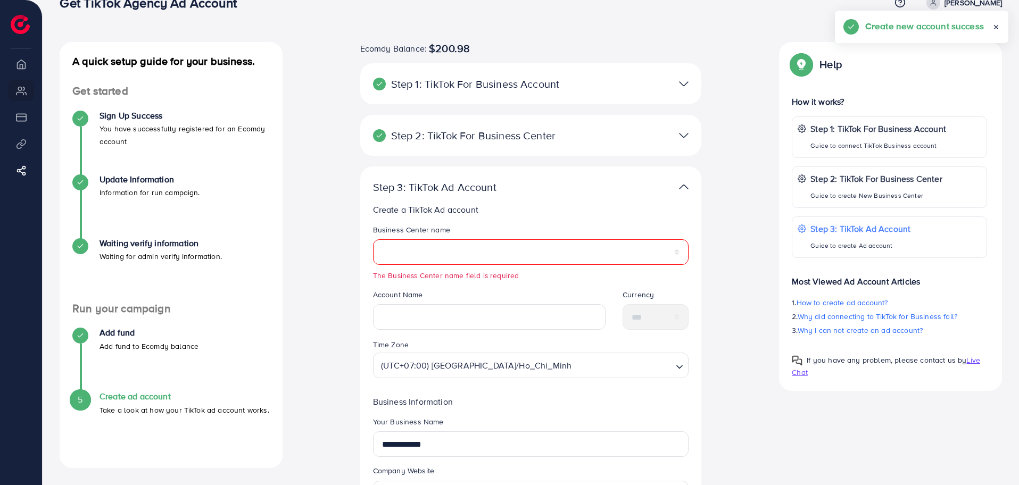
scroll to position [162, 0]
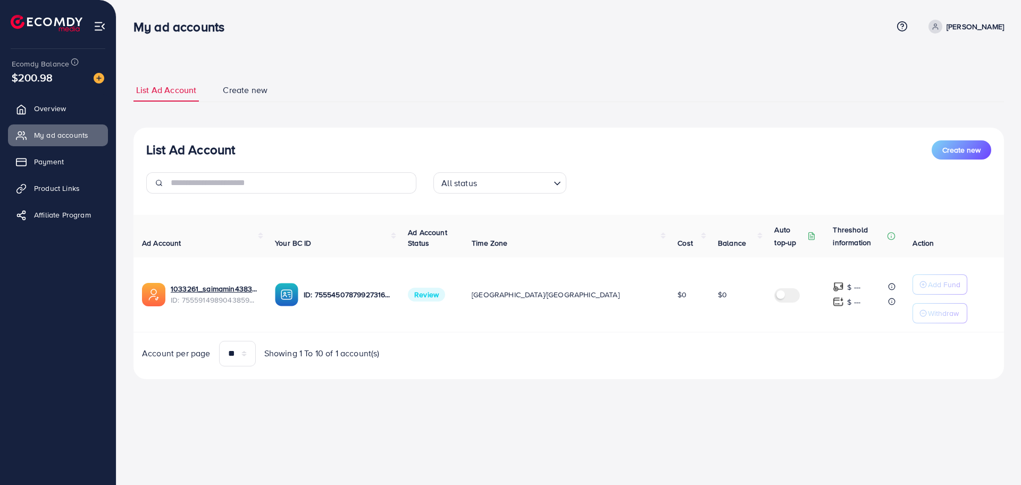
click at [833, 283] on img at bounding box center [838, 286] width 11 height 11
click at [99, 26] on img at bounding box center [100, 26] width 12 height 12
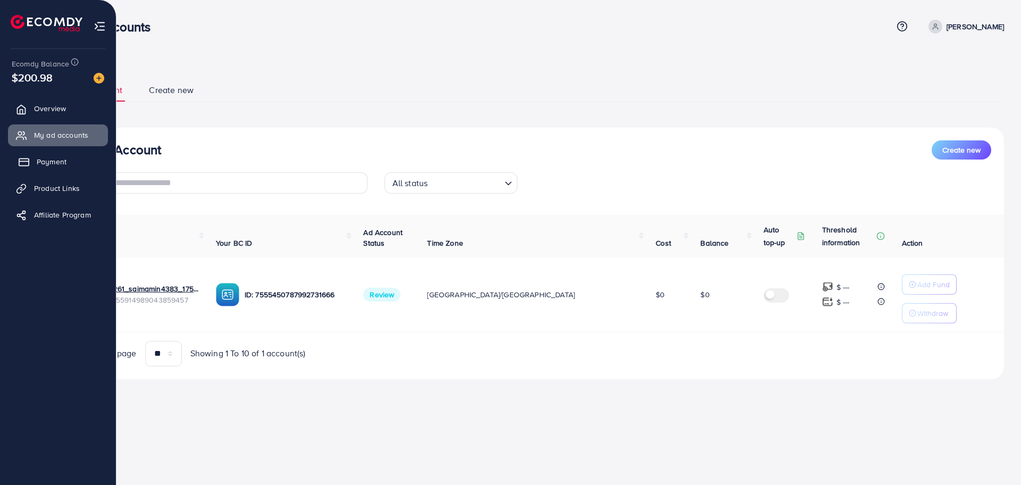
click at [81, 156] on link "Payment" at bounding box center [58, 161] width 100 height 21
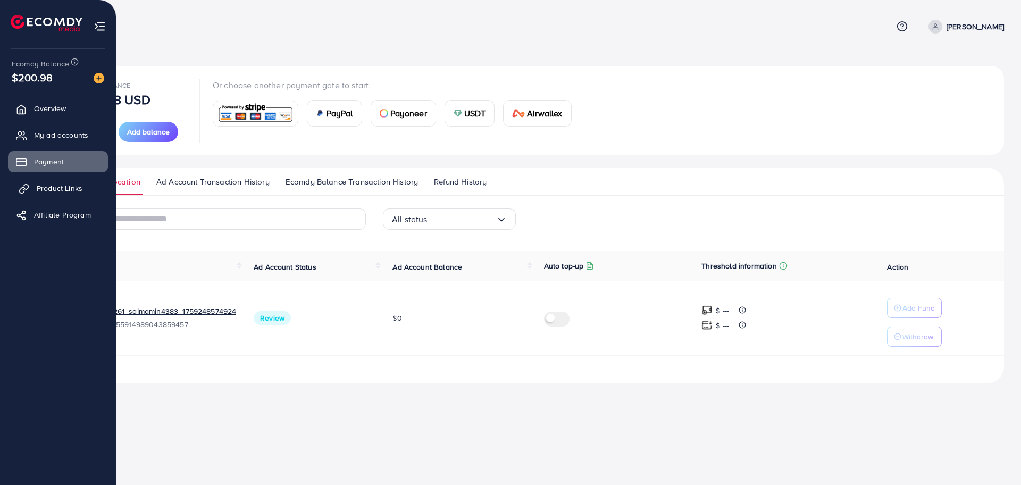
click at [55, 193] on span "Product Links" at bounding box center [60, 188] width 46 height 11
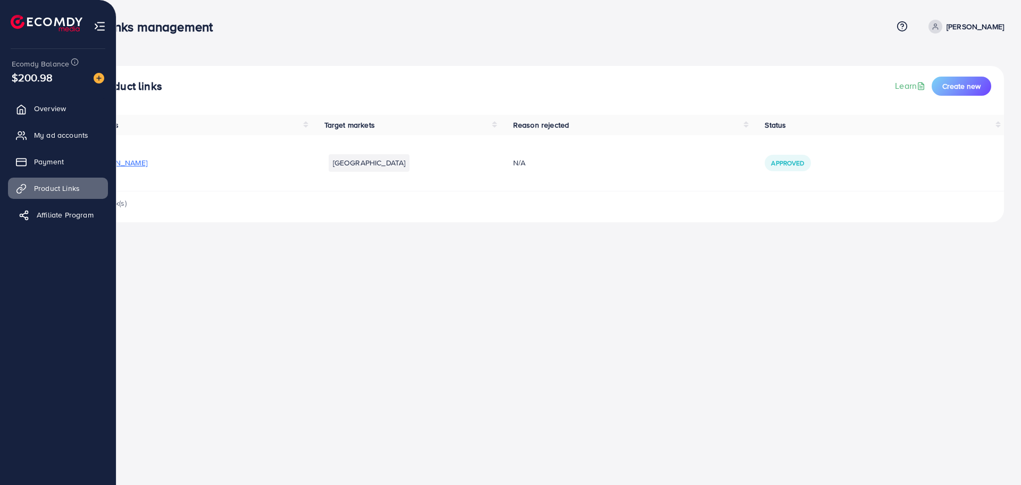
click at [51, 222] on link "Affiliate Program" at bounding box center [58, 214] width 100 height 21
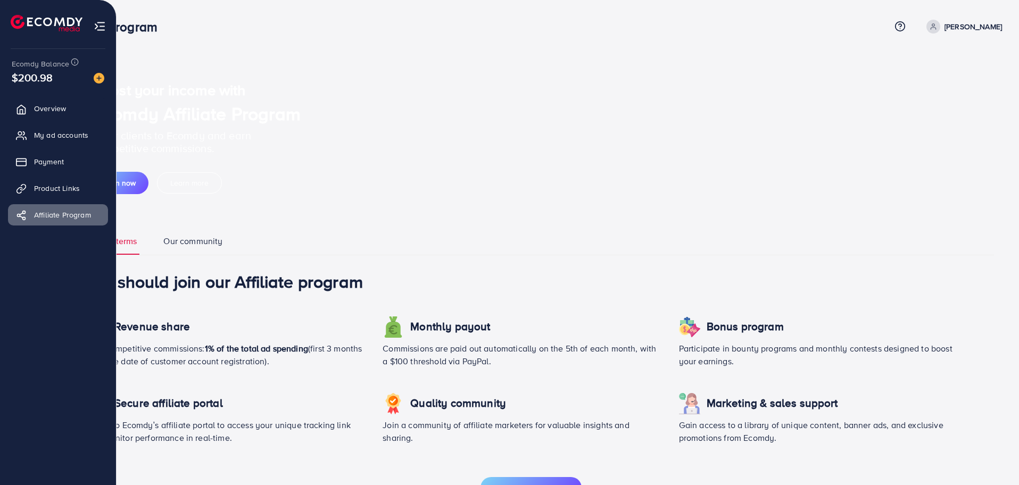
click at [205, 241] on link "Our community" at bounding box center [193, 245] width 64 height 20
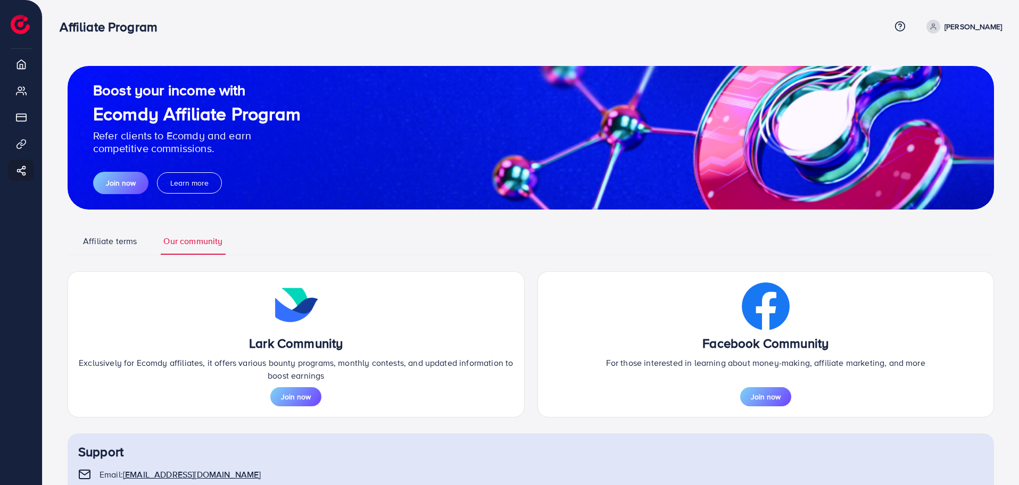
click at [105, 248] on link "Affiliate terms" at bounding box center [109, 245] width 59 height 20
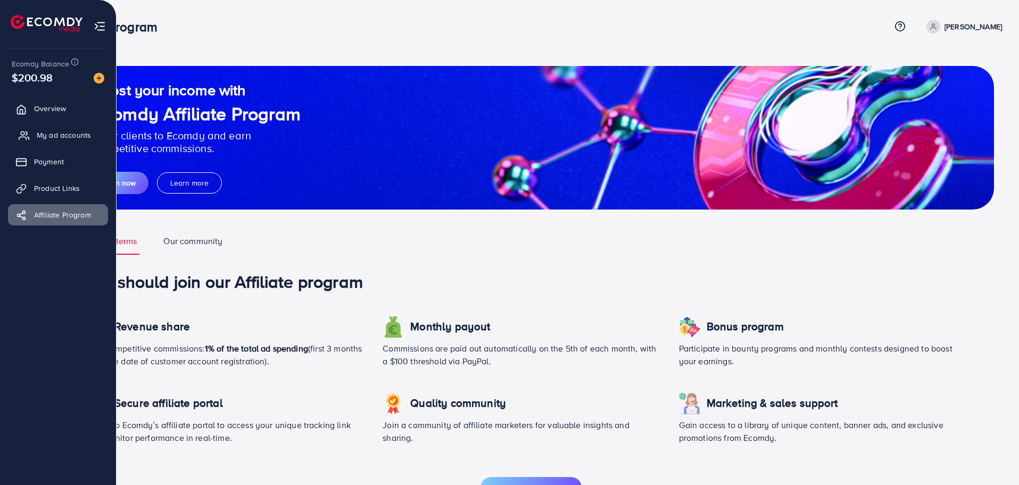
click at [76, 132] on span "My ad accounts" at bounding box center [64, 135] width 54 height 11
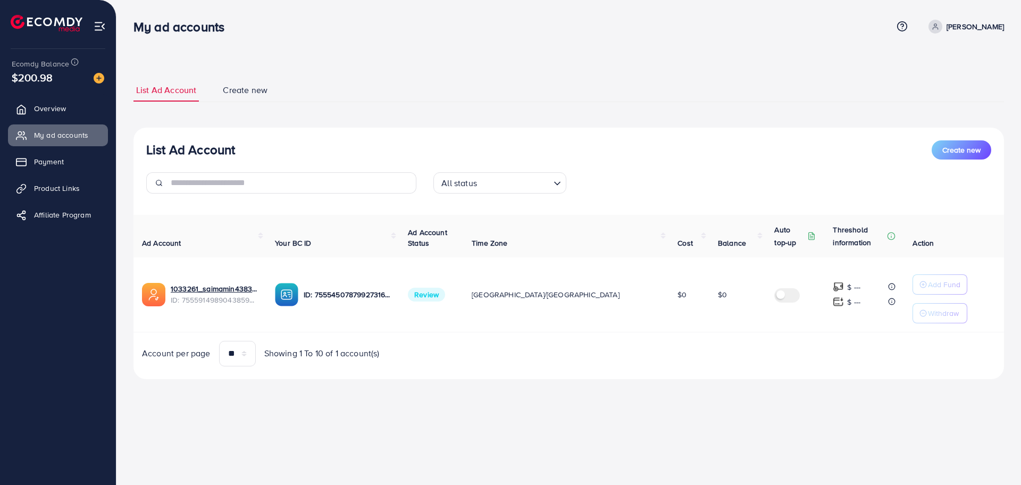
click at [445, 293] on span "Review" at bounding box center [426, 295] width 37 height 14
click at [298, 292] on img at bounding box center [286, 294] width 23 height 23
click at [234, 291] on link "1033261_saimamin4383_1759248574924" at bounding box center [214, 288] width 87 height 11
click at [241, 92] on span "Create new" at bounding box center [245, 90] width 45 height 12
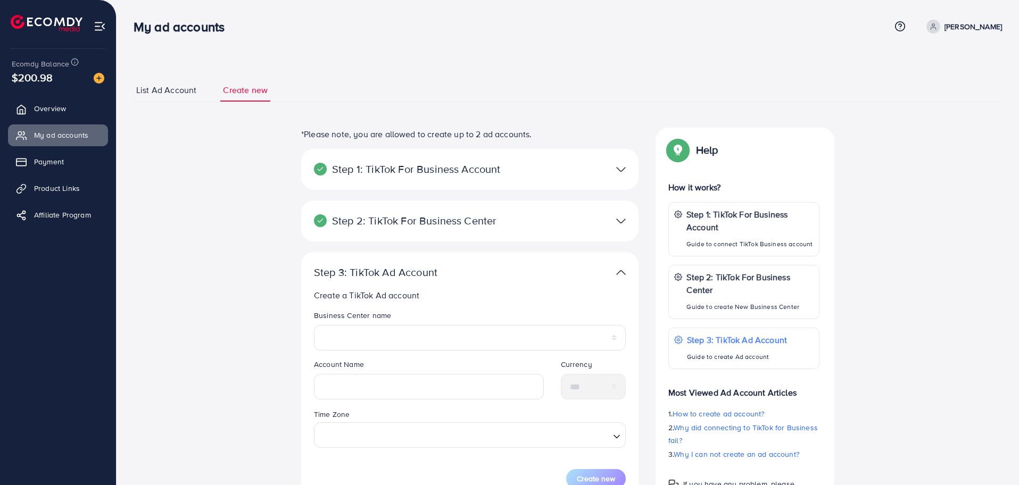
click at [160, 91] on span "List Ad Account" at bounding box center [166, 90] width 60 height 12
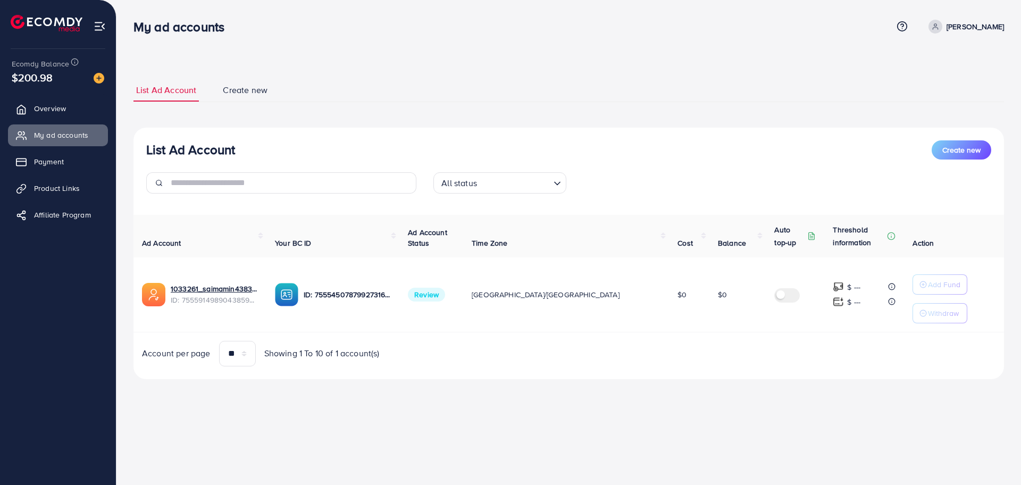
click at [247, 93] on span "Create new" at bounding box center [245, 90] width 45 height 12
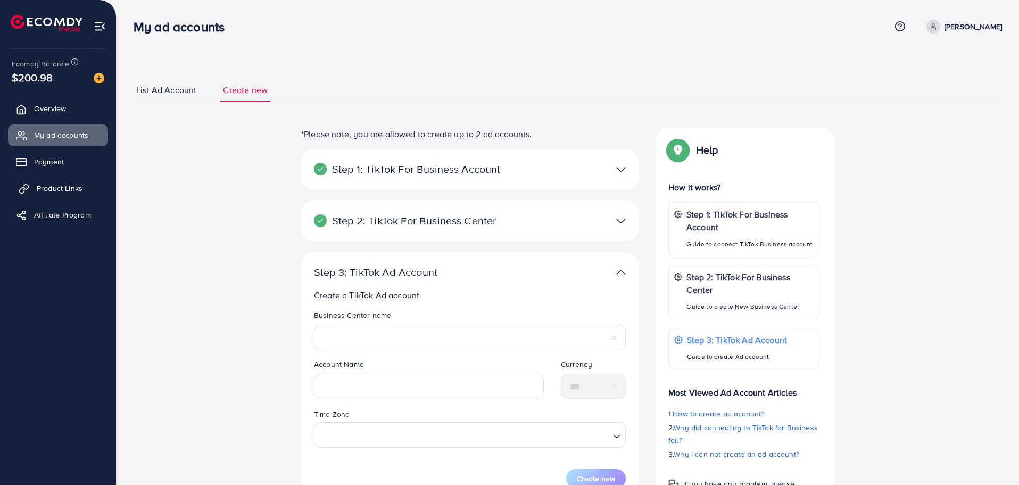
click at [54, 183] on span "Product Links" at bounding box center [60, 188] width 46 height 11
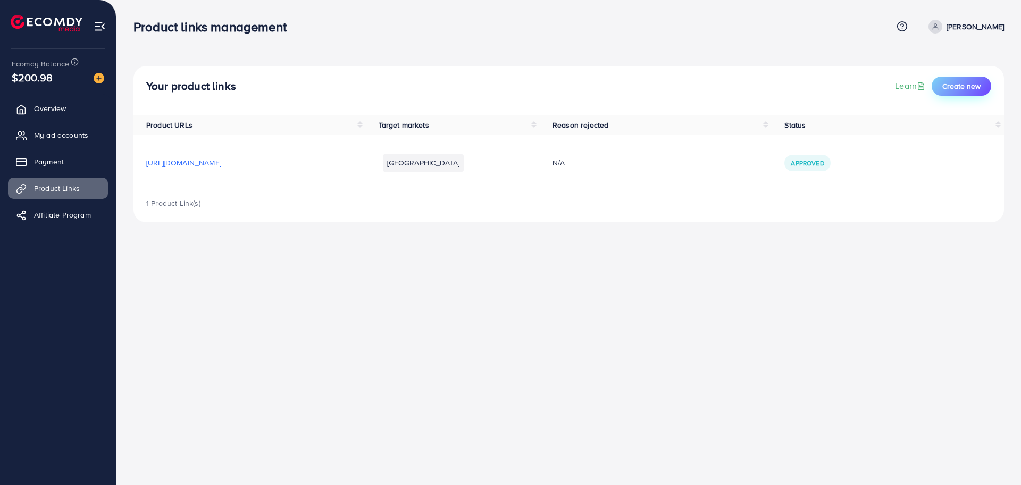
click at [947, 93] on button "Create new" at bounding box center [962, 86] width 60 height 19
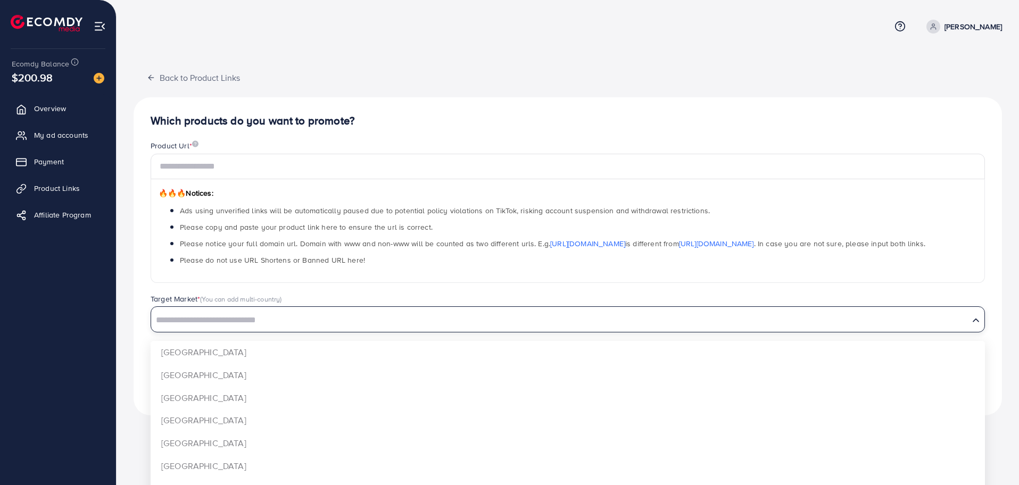
click at [415, 312] on input "Search for option" at bounding box center [559, 320] width 815 height 16
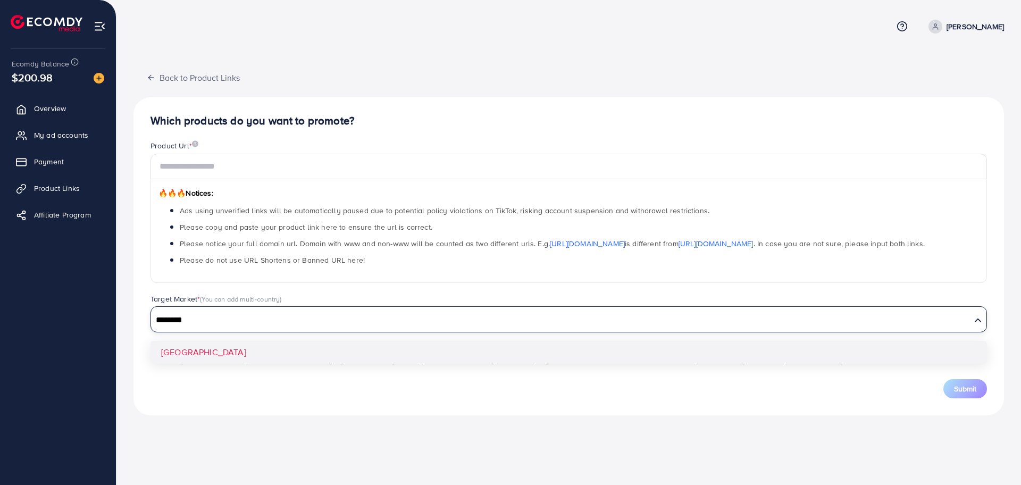
type input "********"
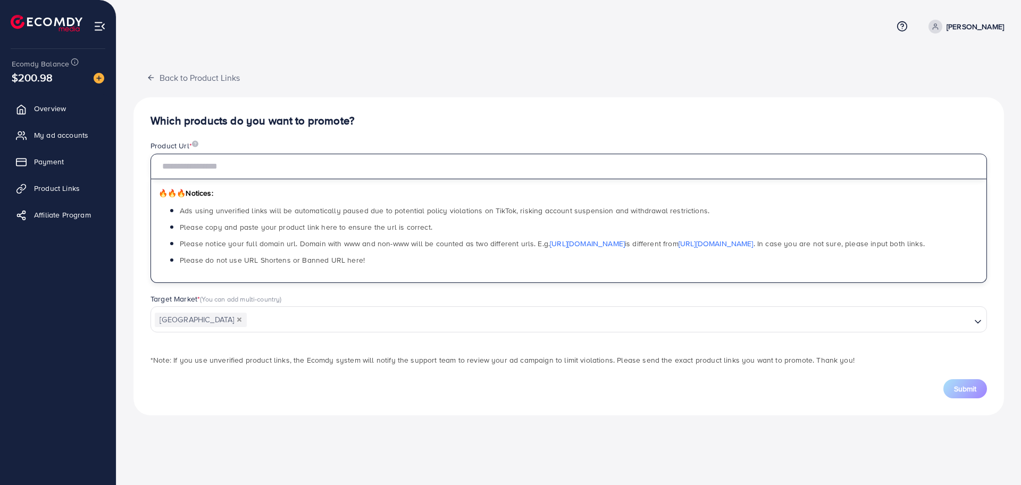
click at [301, 169] on input "text" at bounding box center [569, 167] width 837 height 26
paste input "**********"
type input "**********"
click at [966, 393] on span "Submit" at bounding box center [965, 388] width 22 height 11
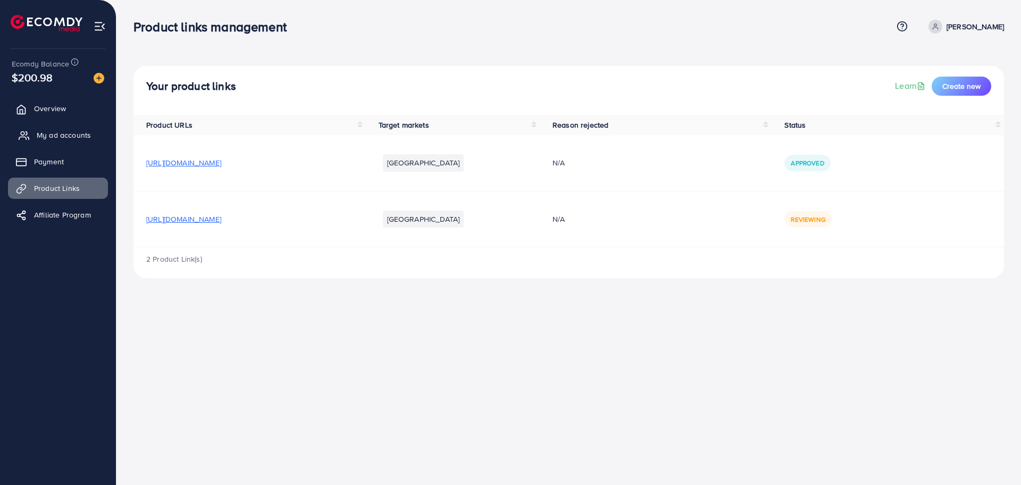
click at [77, 131] on span "My ad accounts" at bounding box center [64, 135] width 54 height 11
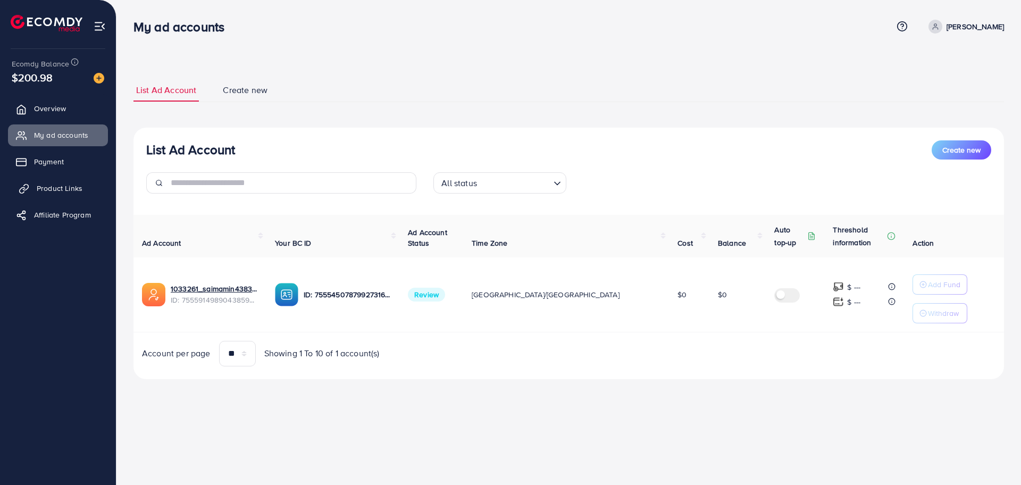
click at [56, 193] on span "Product Links" at bounding box center [60, 188] width 46 height 11
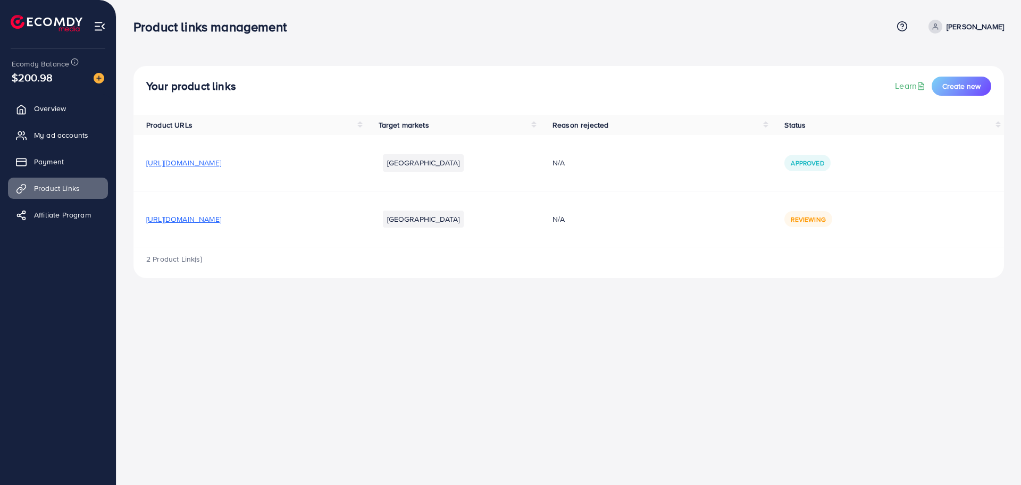
click at [825, 217] on span "Reviewing" at bounding box center [808, 219] width 35 height 9
click at [788, 282] on div "Your product links Learn Create new Product URLs Target markets Reason rejected…" at bounding box center [568, 147] width 905 height 295
click at [745, 284] on div "Your product links Learn Create new Product URLs Target markets Reason rejected…" at bounding box center [568, 147] width 905 height 295
click at [70, 137] on span "My ad accounts" at bounding box center [64, 135] width 54 height 11
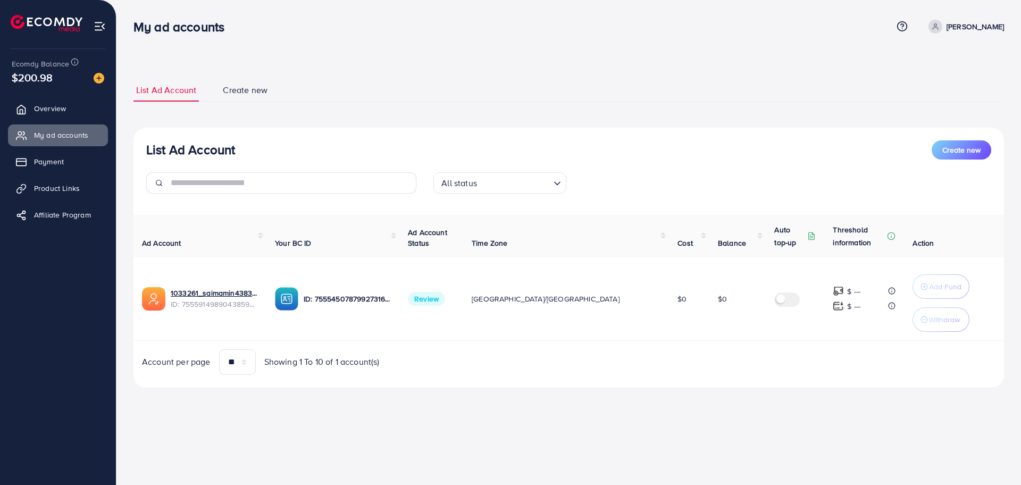
click at [445, 297] on span "Review" at bounding box center [426, 299] width 37 height 14
